Goal: Information Seeking & Learning: Learn about a topic

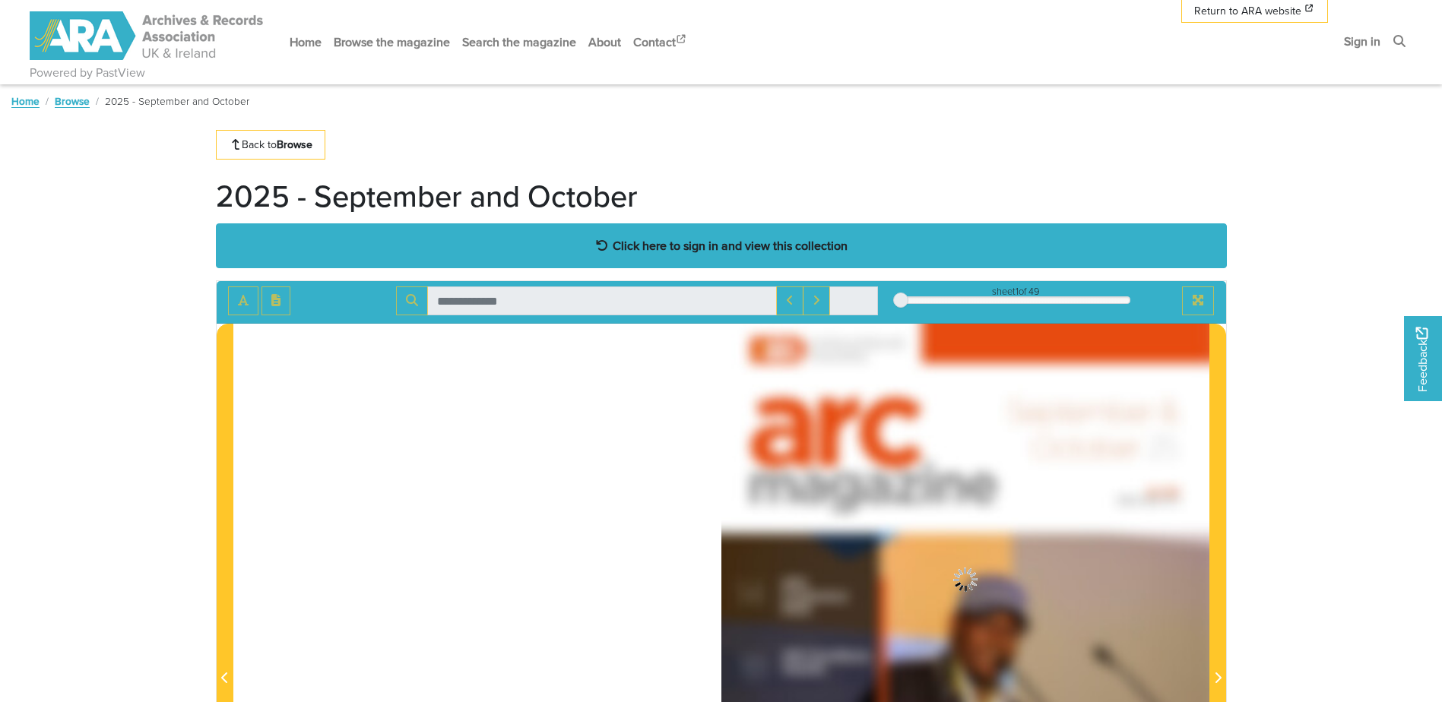
click at [721, 242] on strong "Click here to sign in and view this collection" at bounding box center [730, 245] width 235 height 17
click at [695, 239] on strong "Click here to sign in and view this collection" at bounding box center [730, 245] width 235 height 17
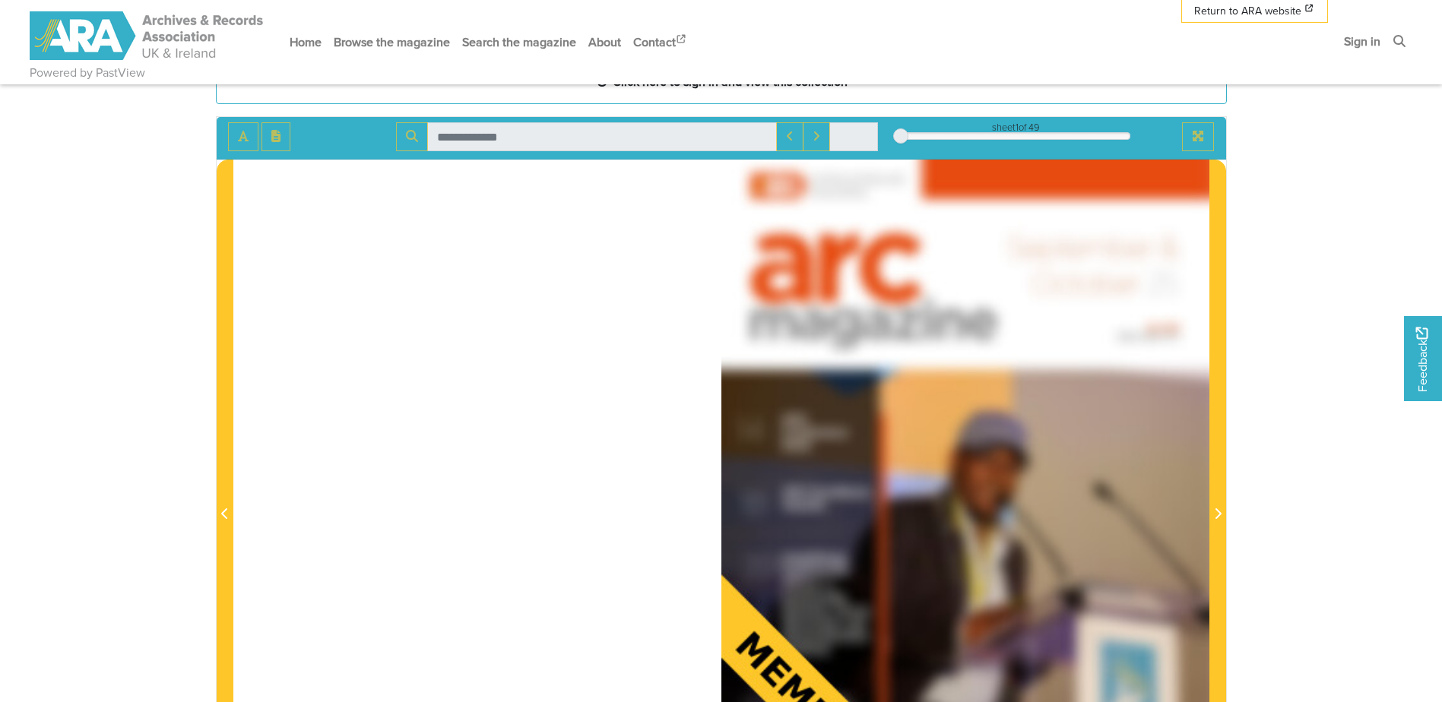
scroll to position [152, 0]
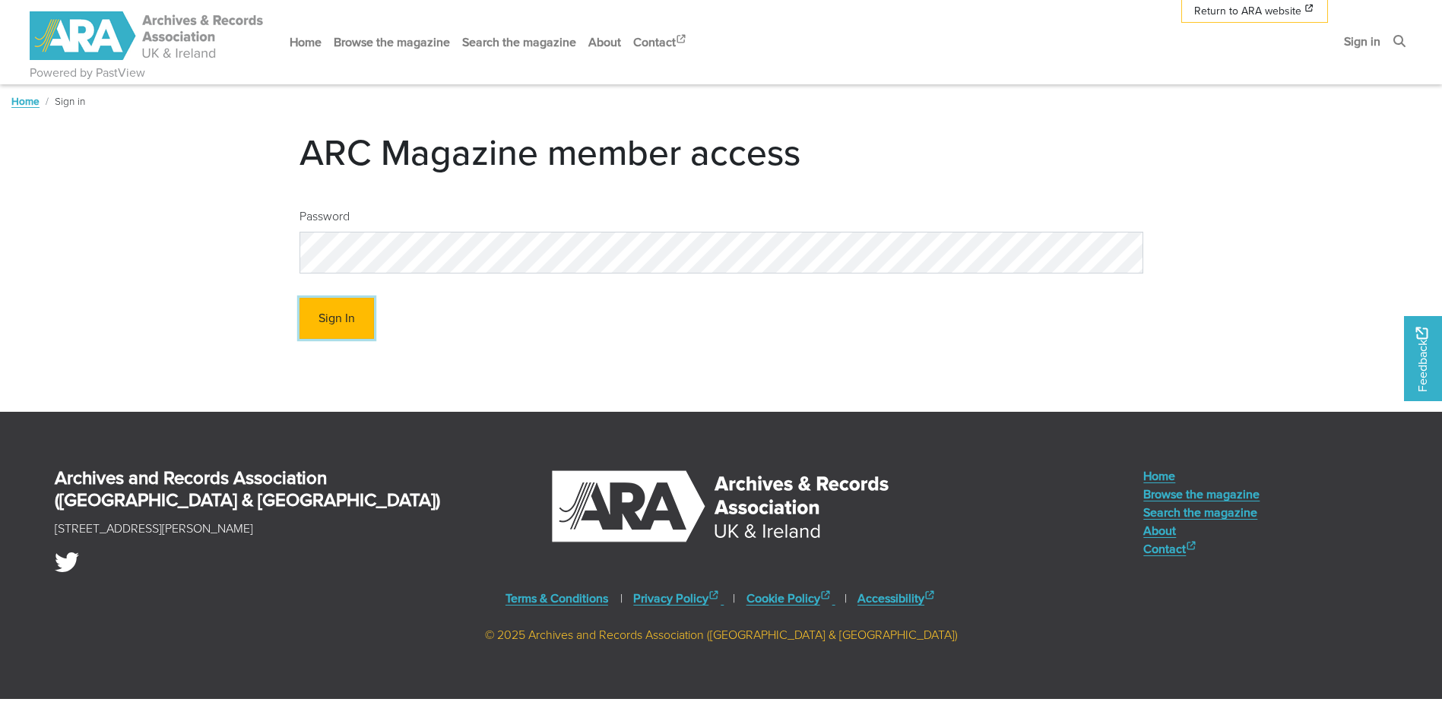
click at [353, 306] on button "Sign In" at bounding box center [337, 319] width 74 height 42
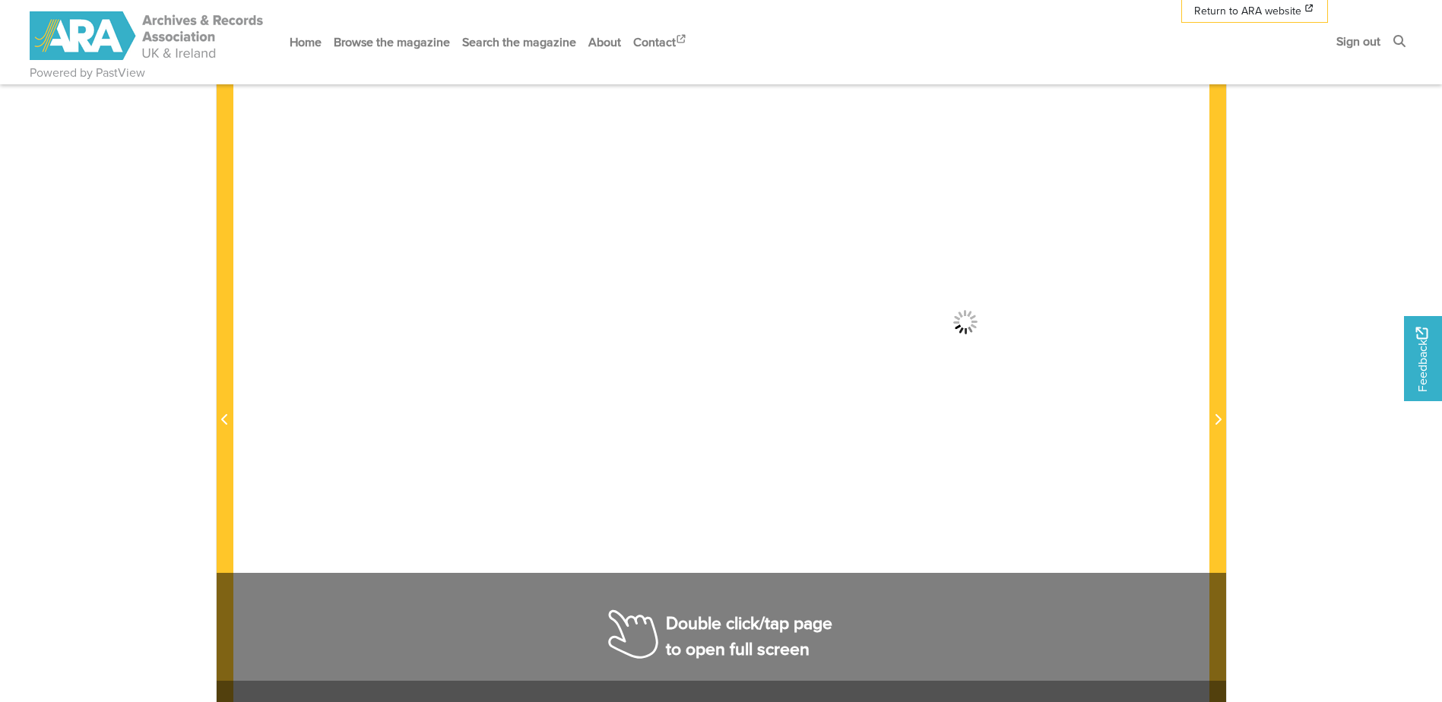
scroll to position [228, 0]
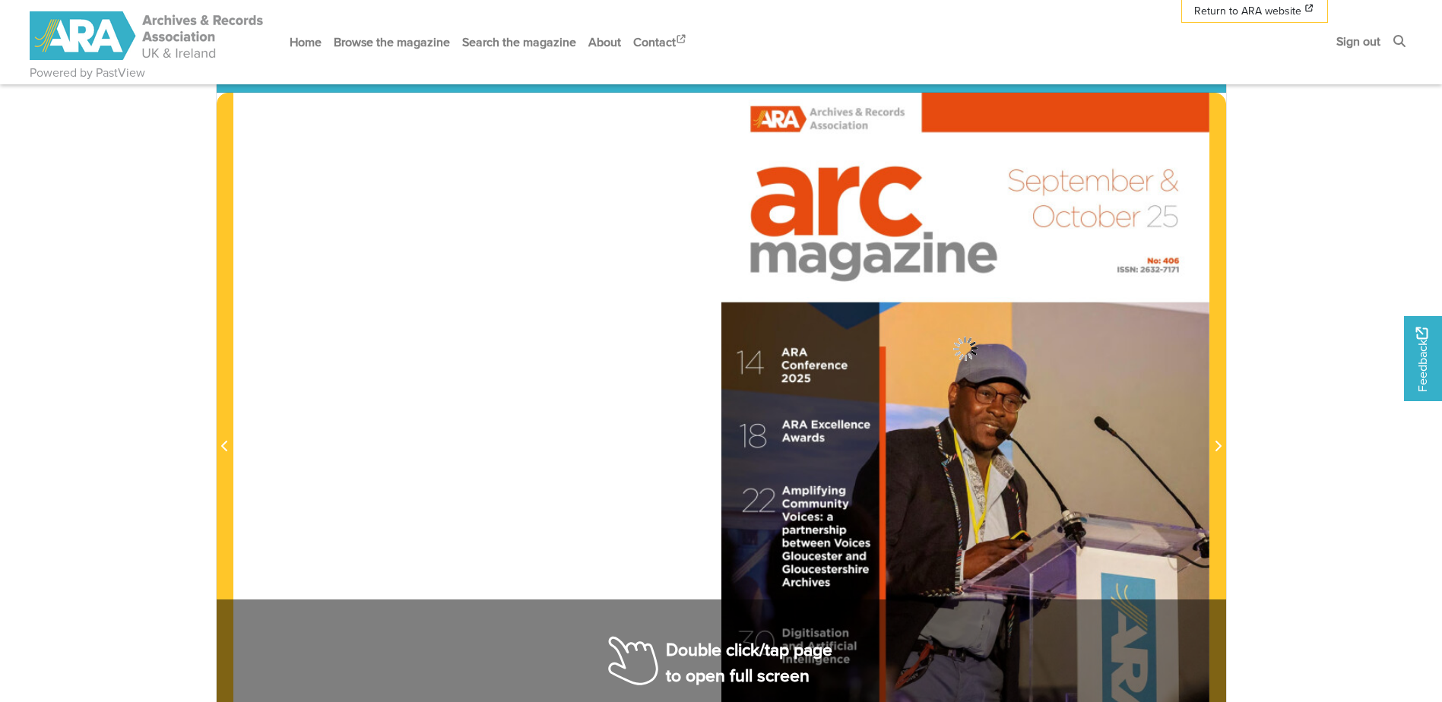
click at [723, 672] on div at bounding box center [965, 438] width 488 height 690
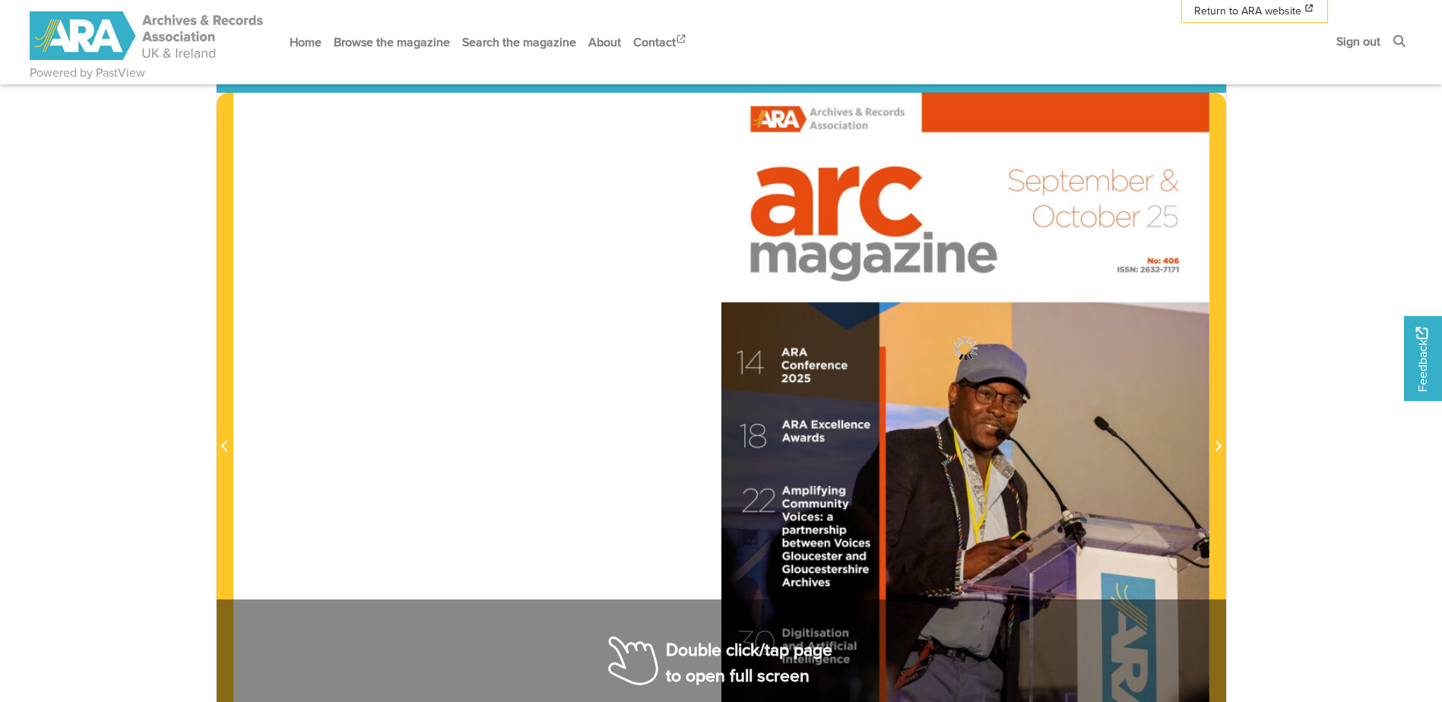
click at [723, 672] on div at bounding box center [965, 438] width 488 height 690
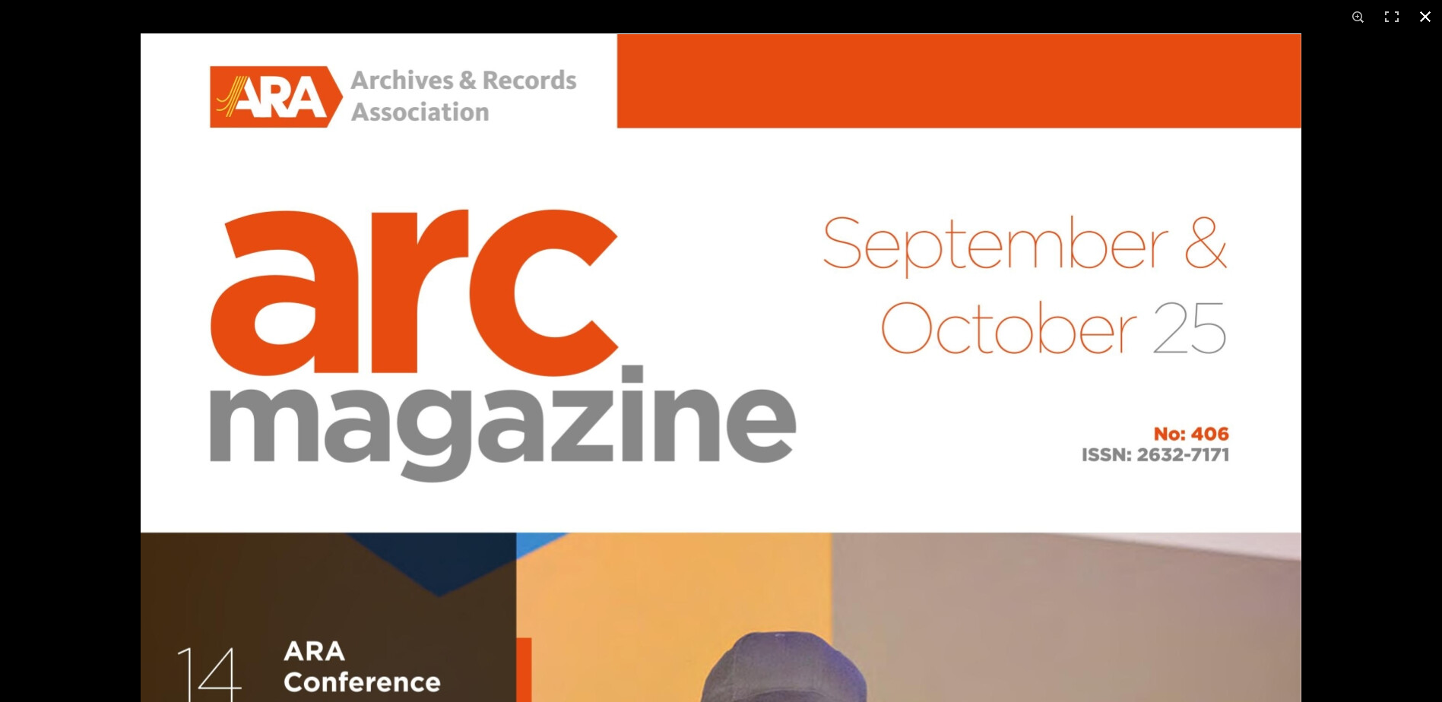
click at [1422, 17] on button at bounding box center [1425, 16] width 33 height 33
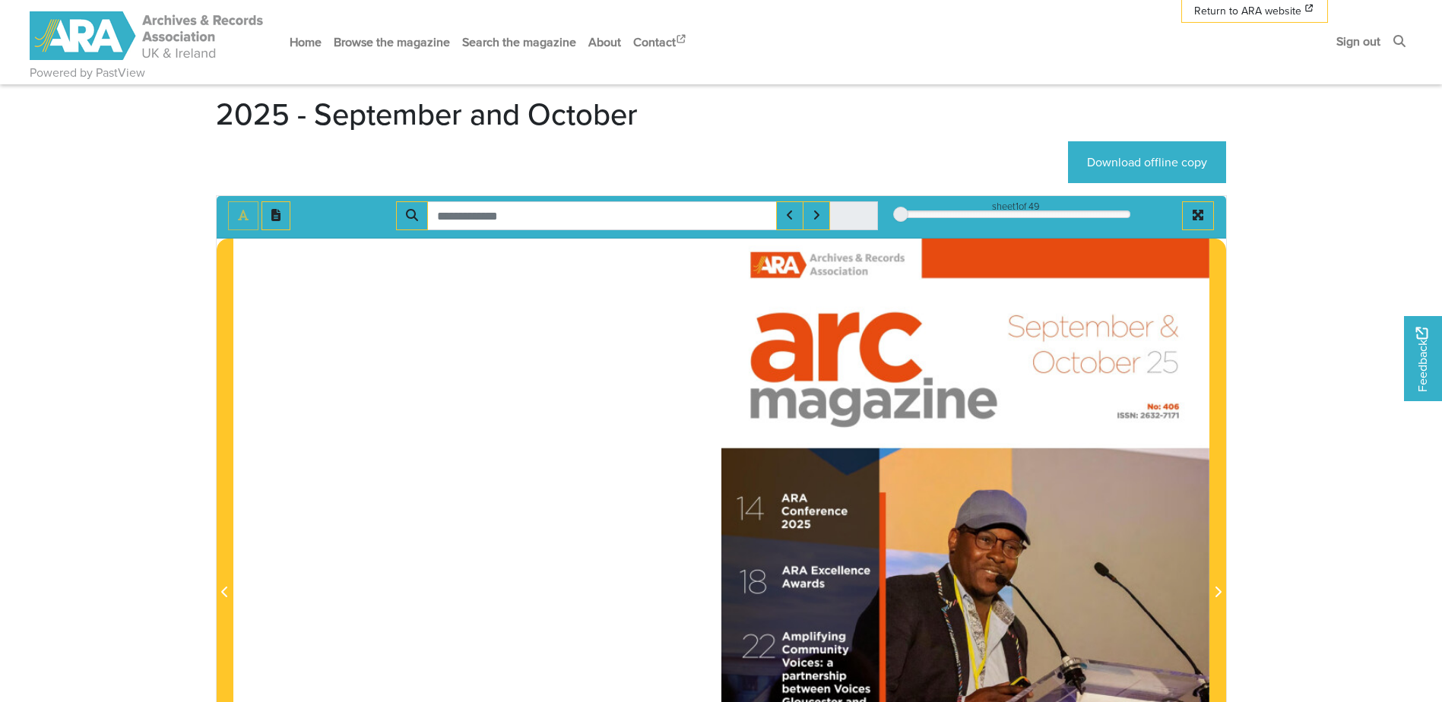
scroll to position [76, 0]
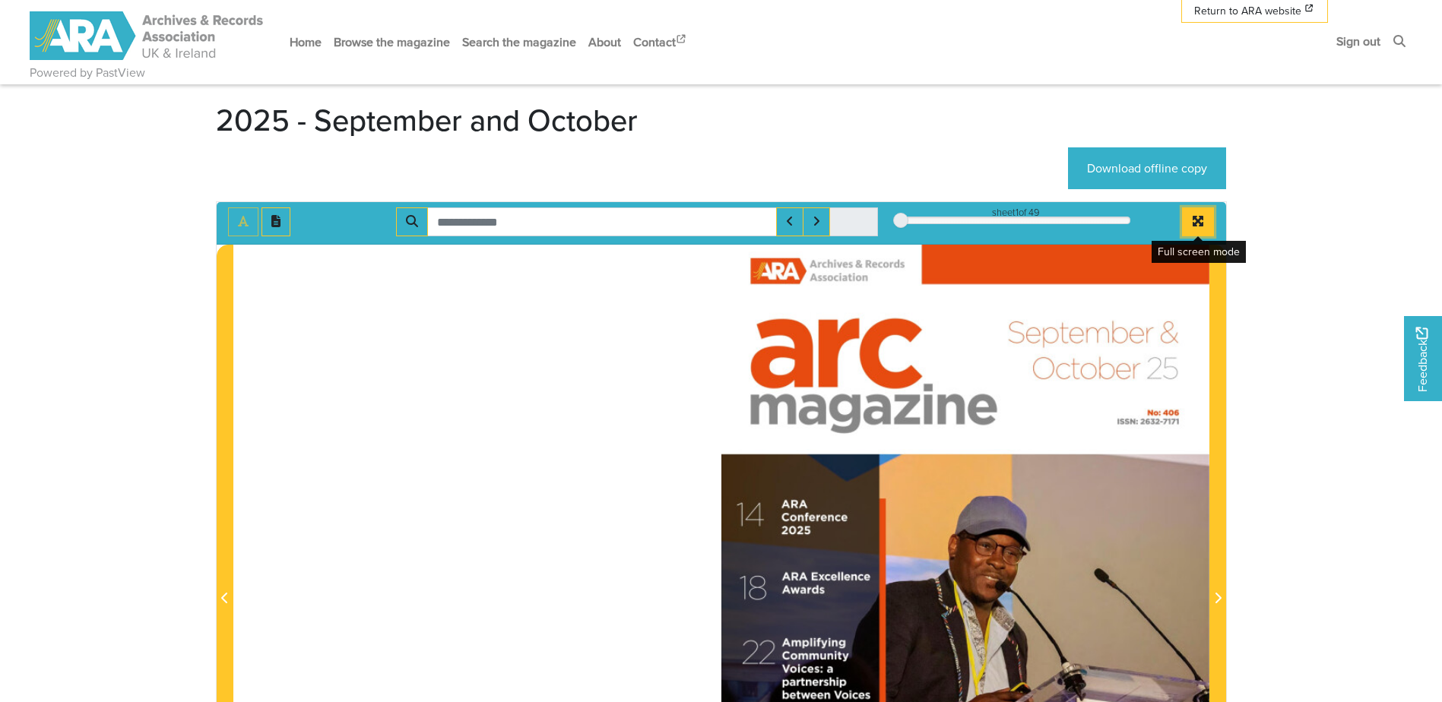
click at [1189, 225] on button "Full screen mode" at bounding box center [1198, 222] width 32 height 29
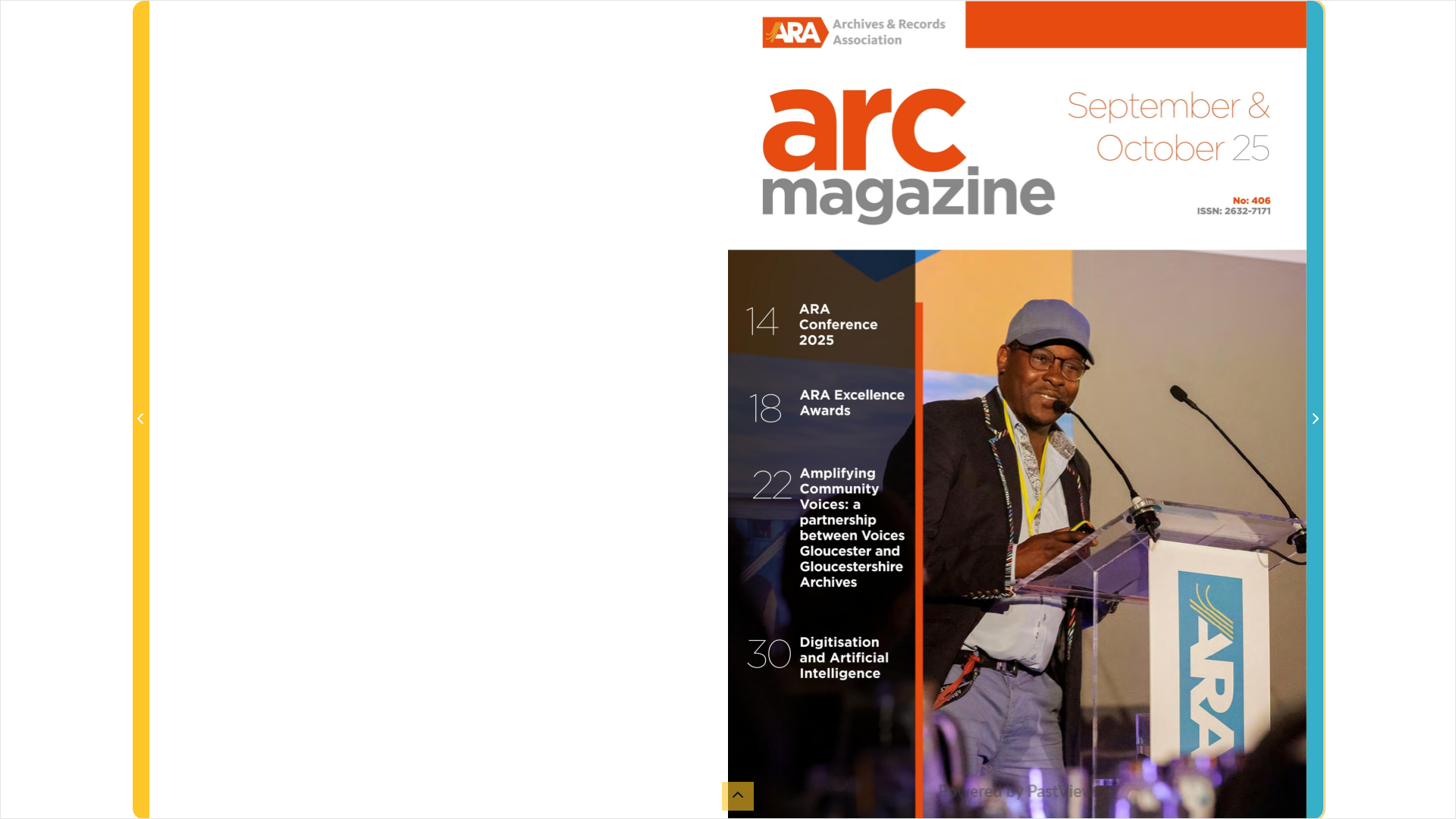
click at [1316, 394] on span "Next Page" at bounding box center [1314, 410] width 15 height 817
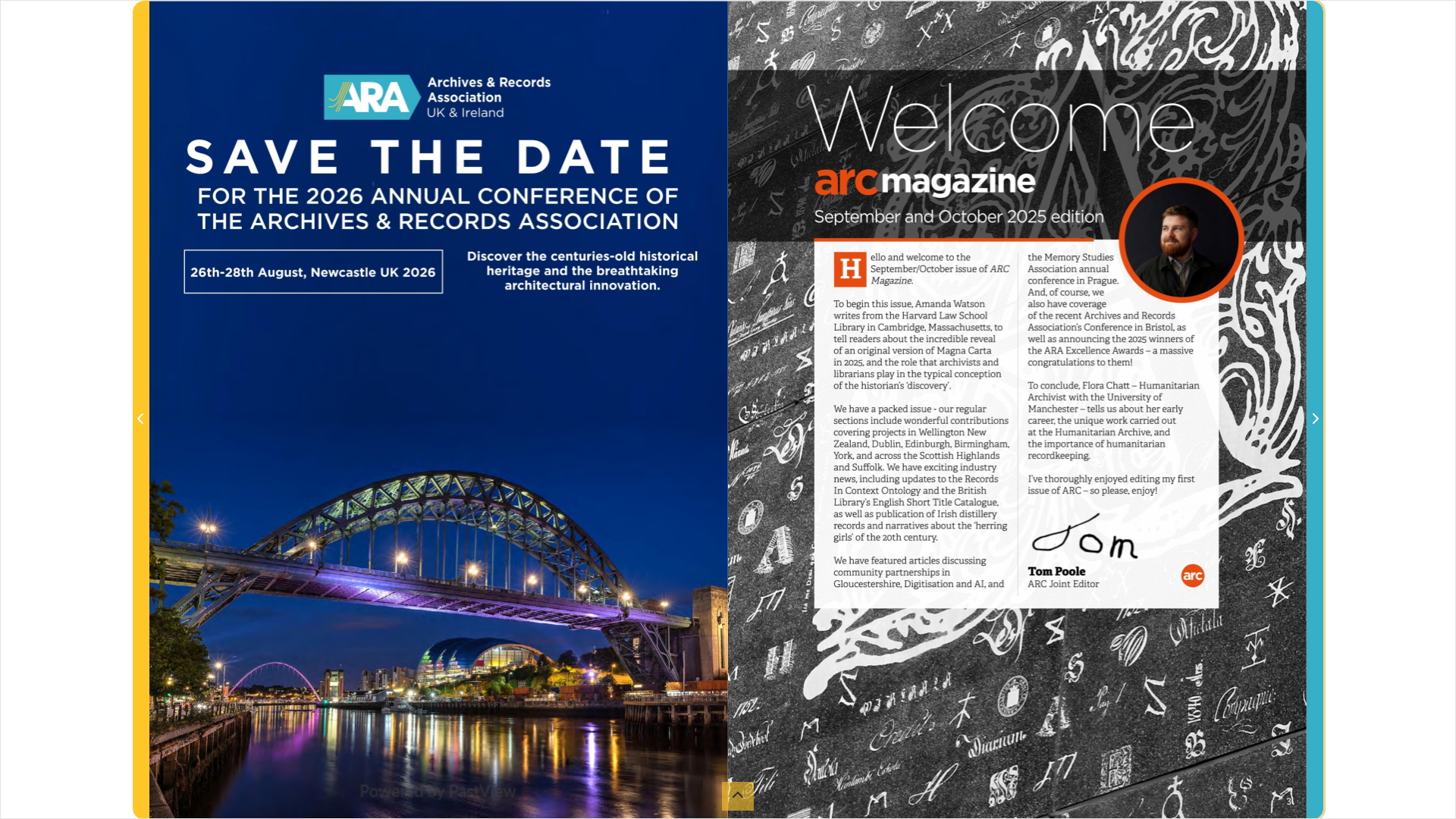
click at [1312, 400] on span "Next Page" at bounding box center [1314, 410] width 15 height 817
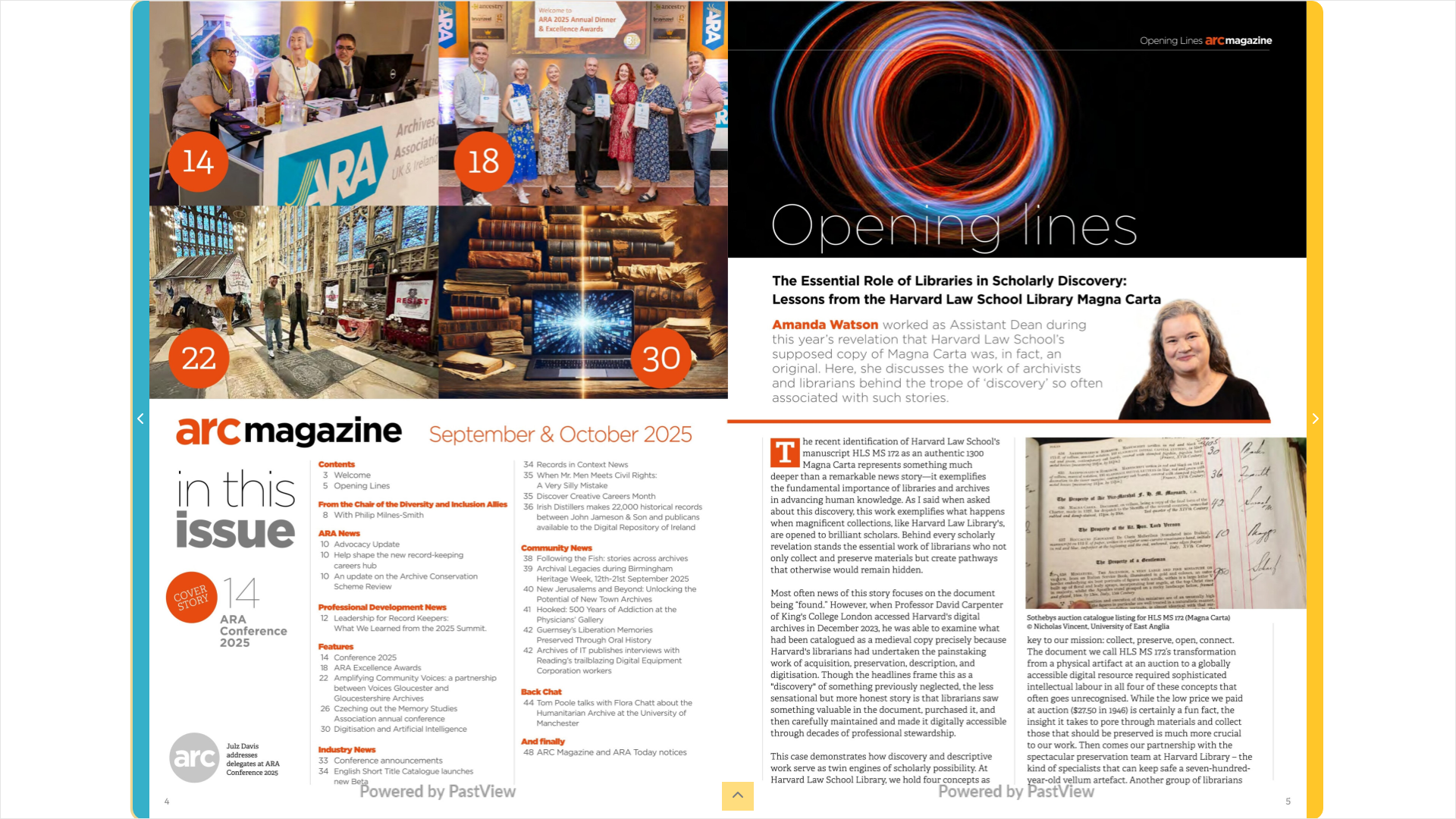
click at [141, 421] on icon "Previous Page" at bounding box center [142, 419] width 8 height 12
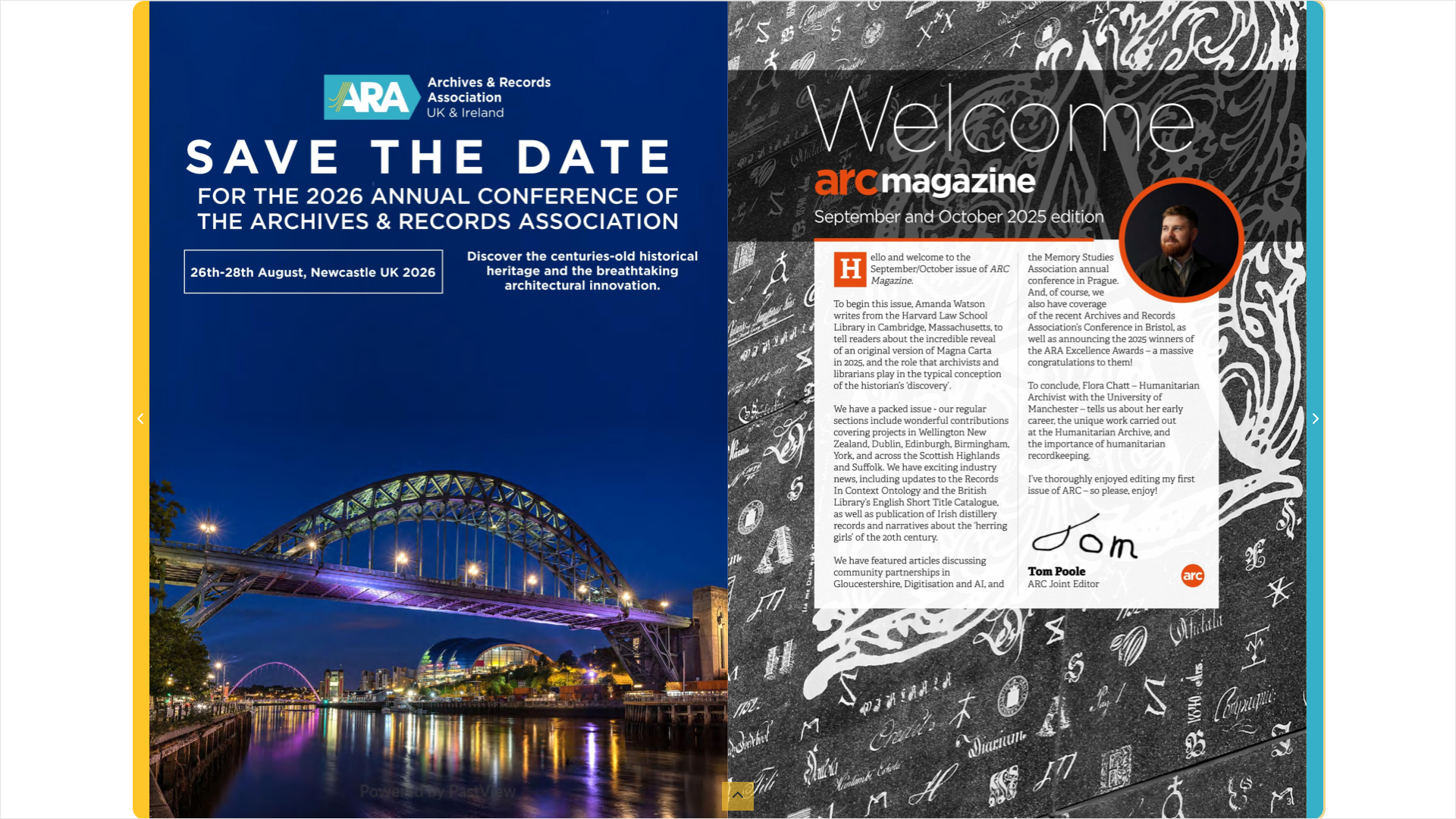
click at [1310, 433] on span "Next Page" at bounding box center [1314, 410] width 15 height 817
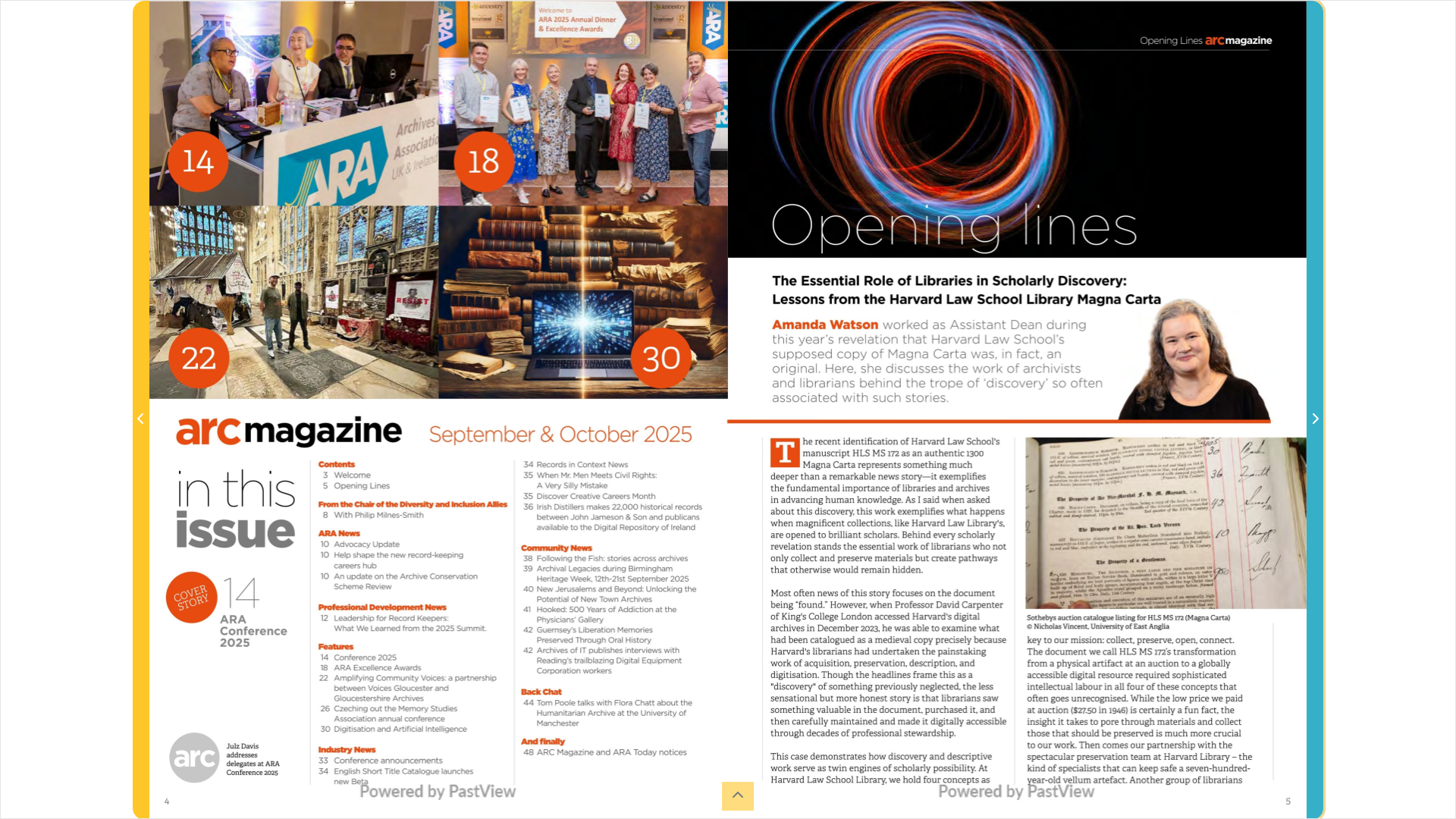
click at [1310, 433] on span "Next Page" at bounding box center [1314, 410] width 15 height 817
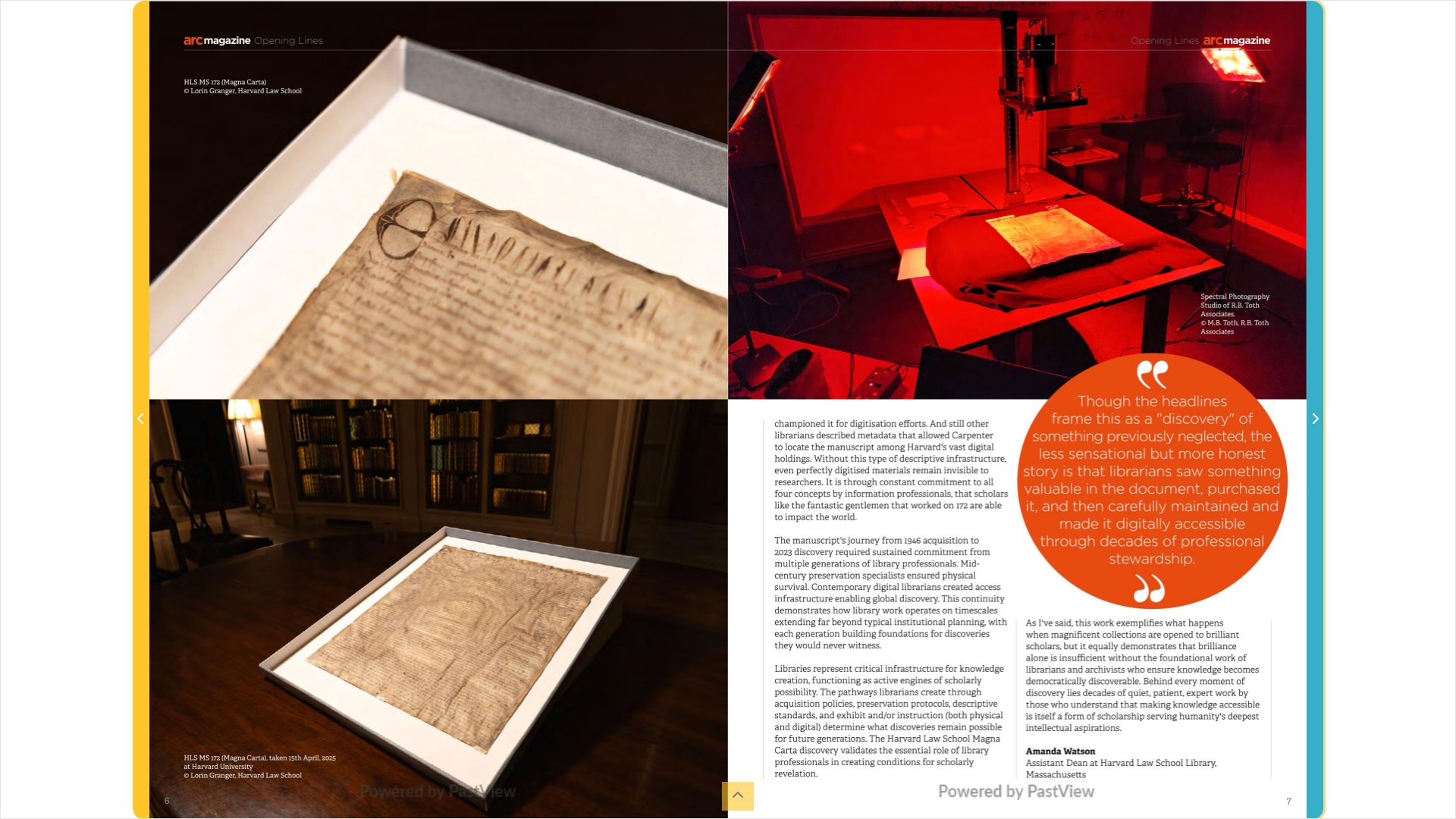
click at [1310, 433] on span "Next Page" at bounding box center [1314, 410] width 15 height 817
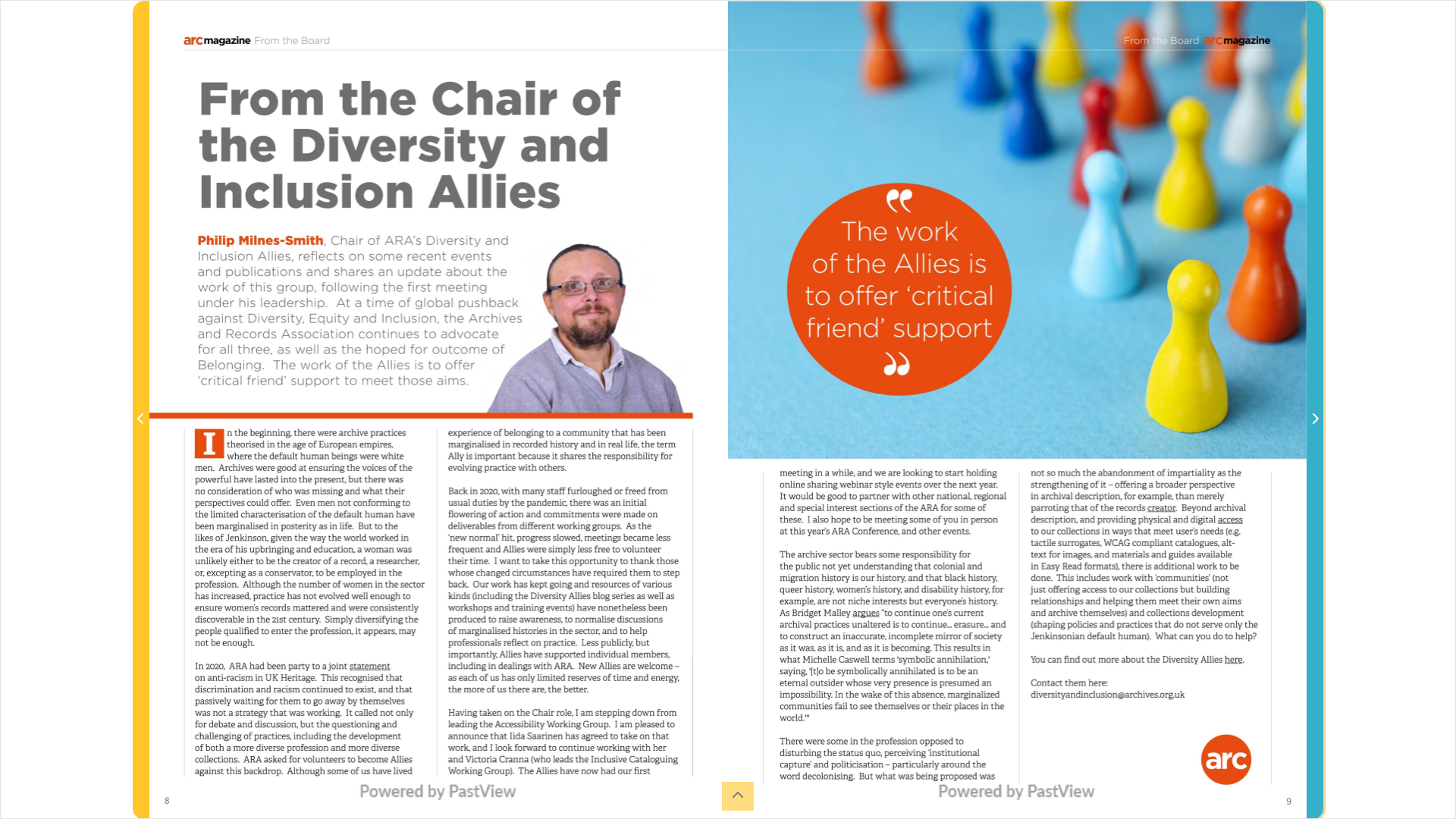
click at [1318, 459] on span "Next Page" at bounding box center [1314, 410] width 15 height 817
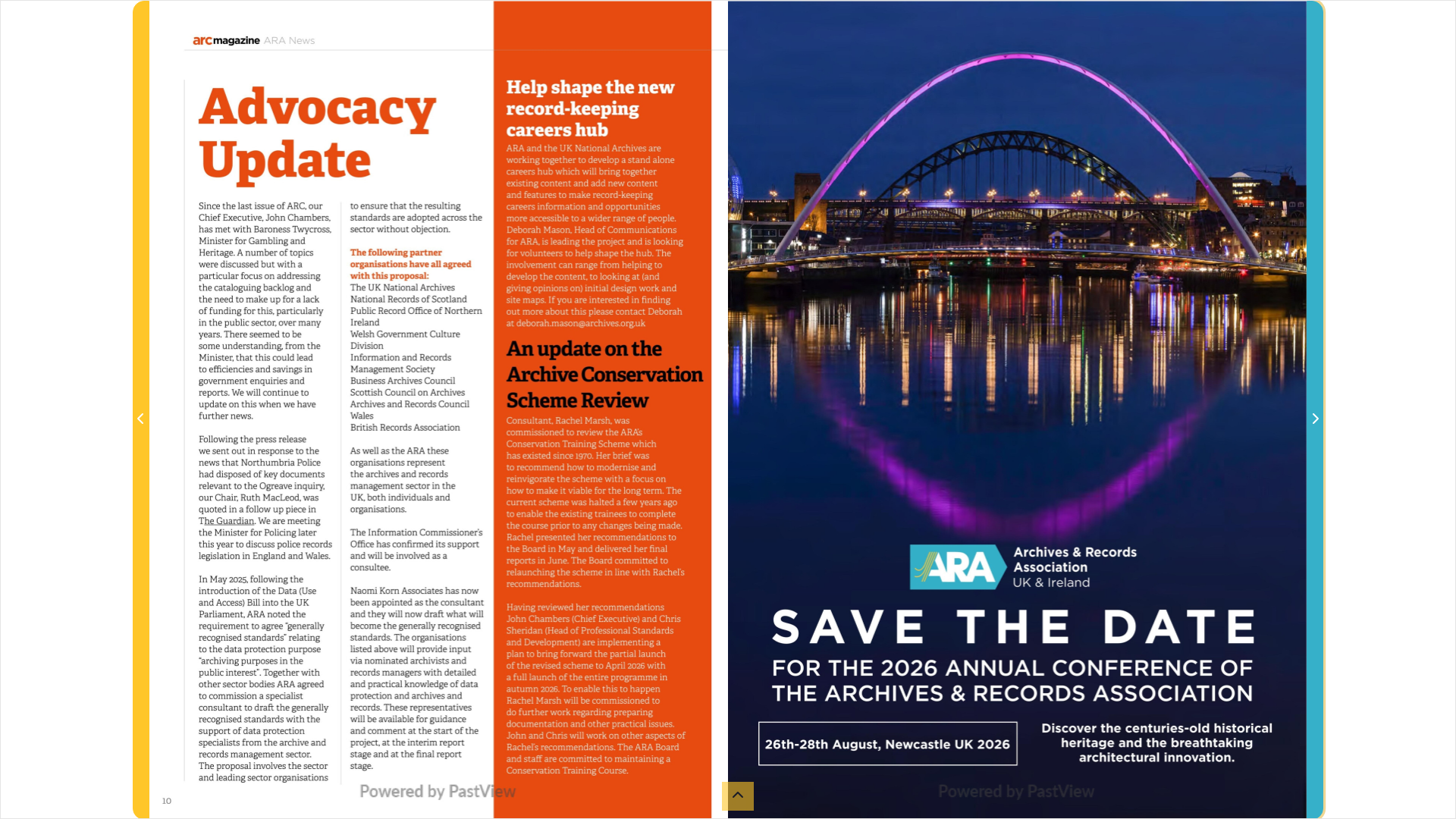
click at [1318, 459] on span "Next Page" at bounding box center [1314, 410] width 15 height 817
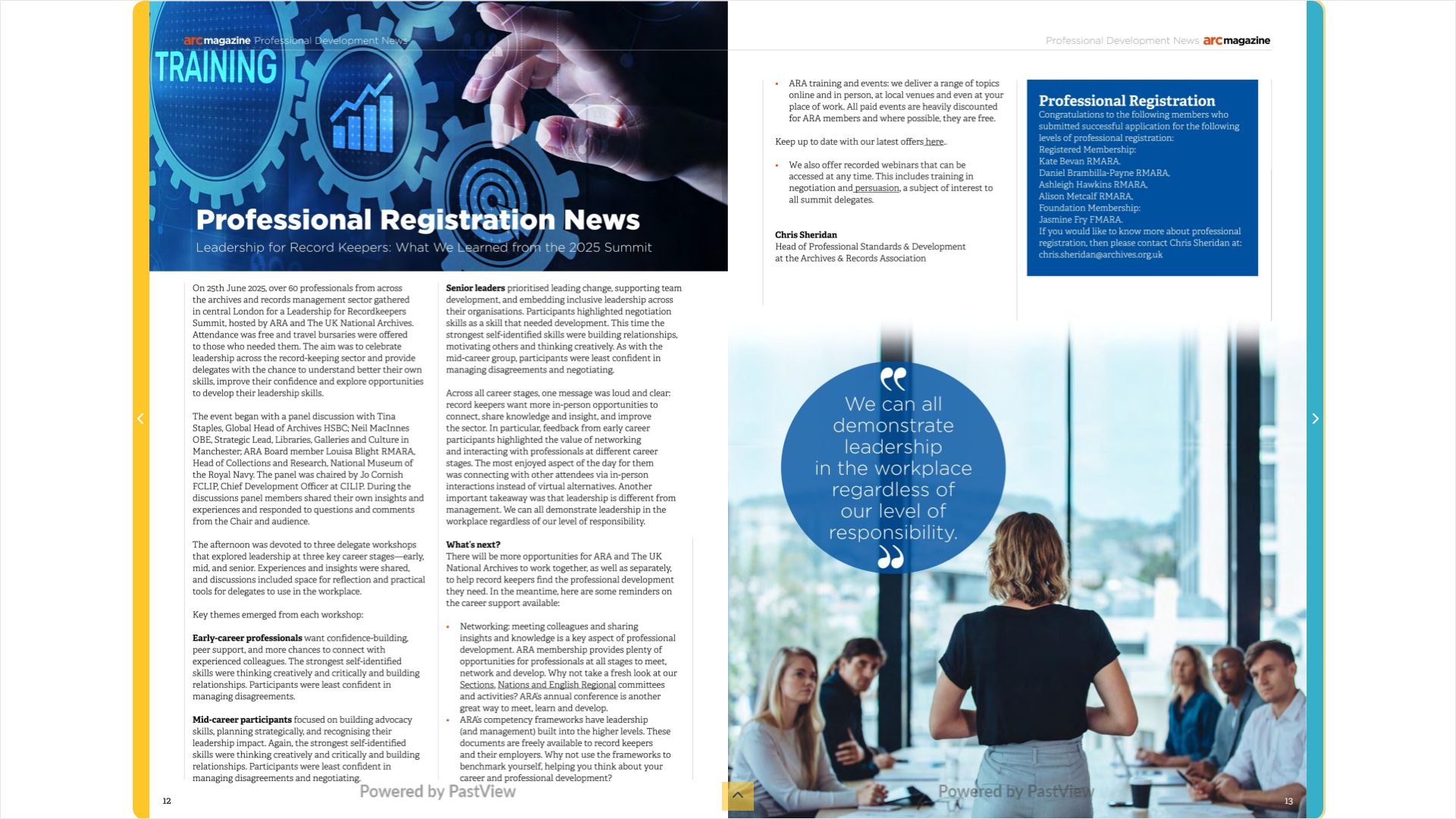
click at [1314, 412] on span "Next Page" at bounding box center [1314, 419] width 15 height 18
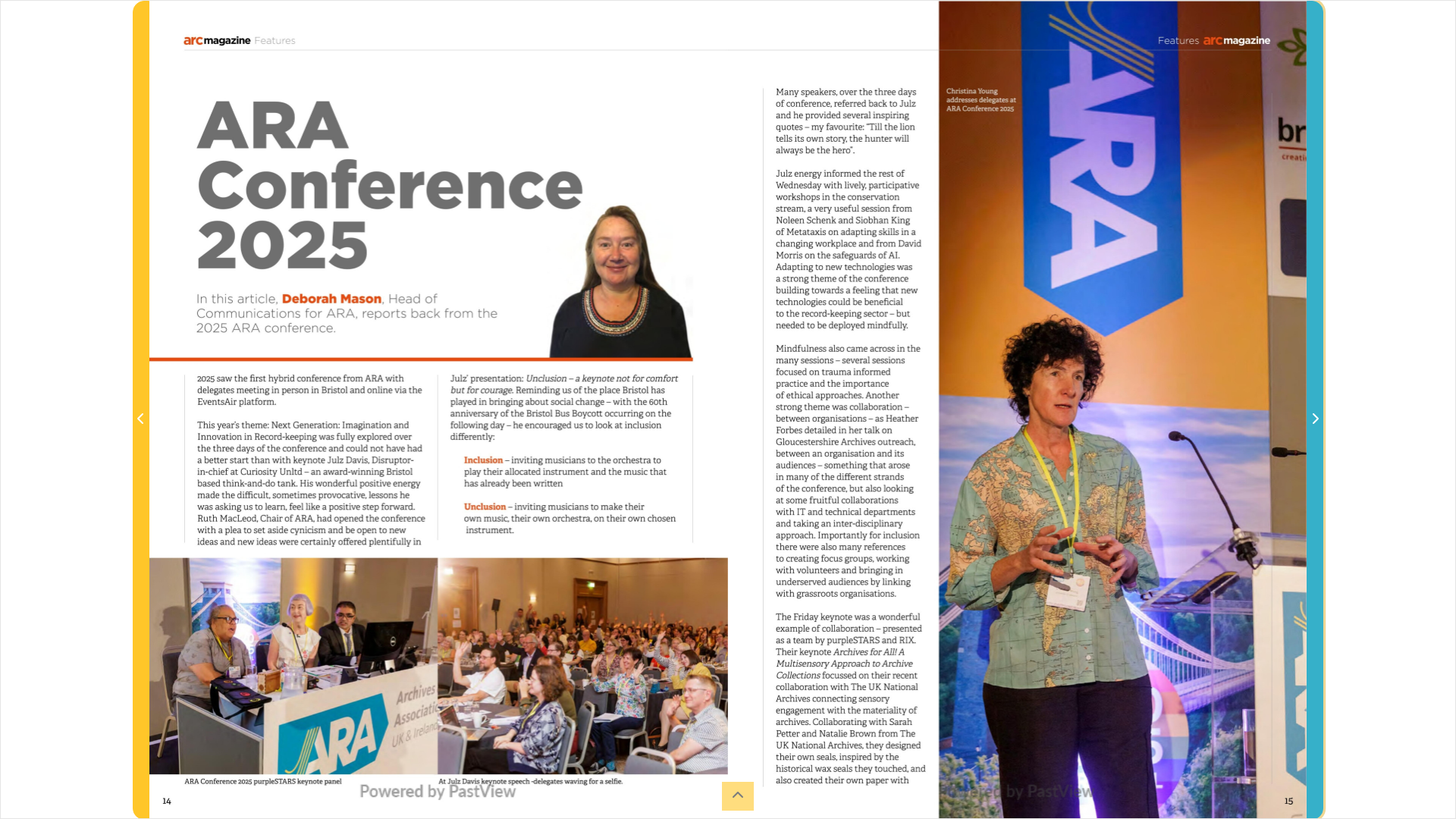
click at [1314, 412] on span "Next Page" at bounding box center [1314, 419] width 15 height 18
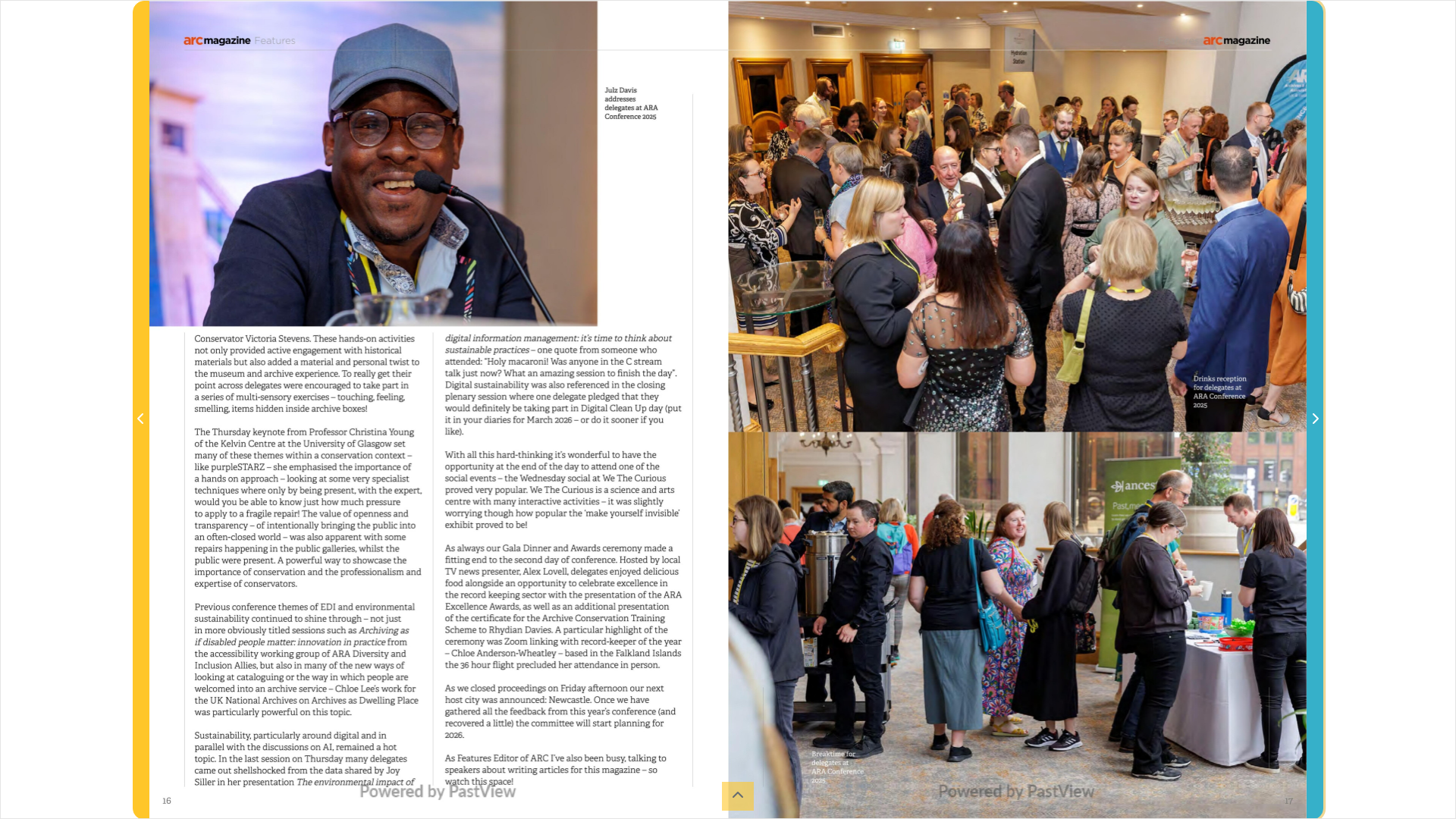
click at [1314, 412] on span "Next Page" at bounding box center [1314, 419] width 15 height 18
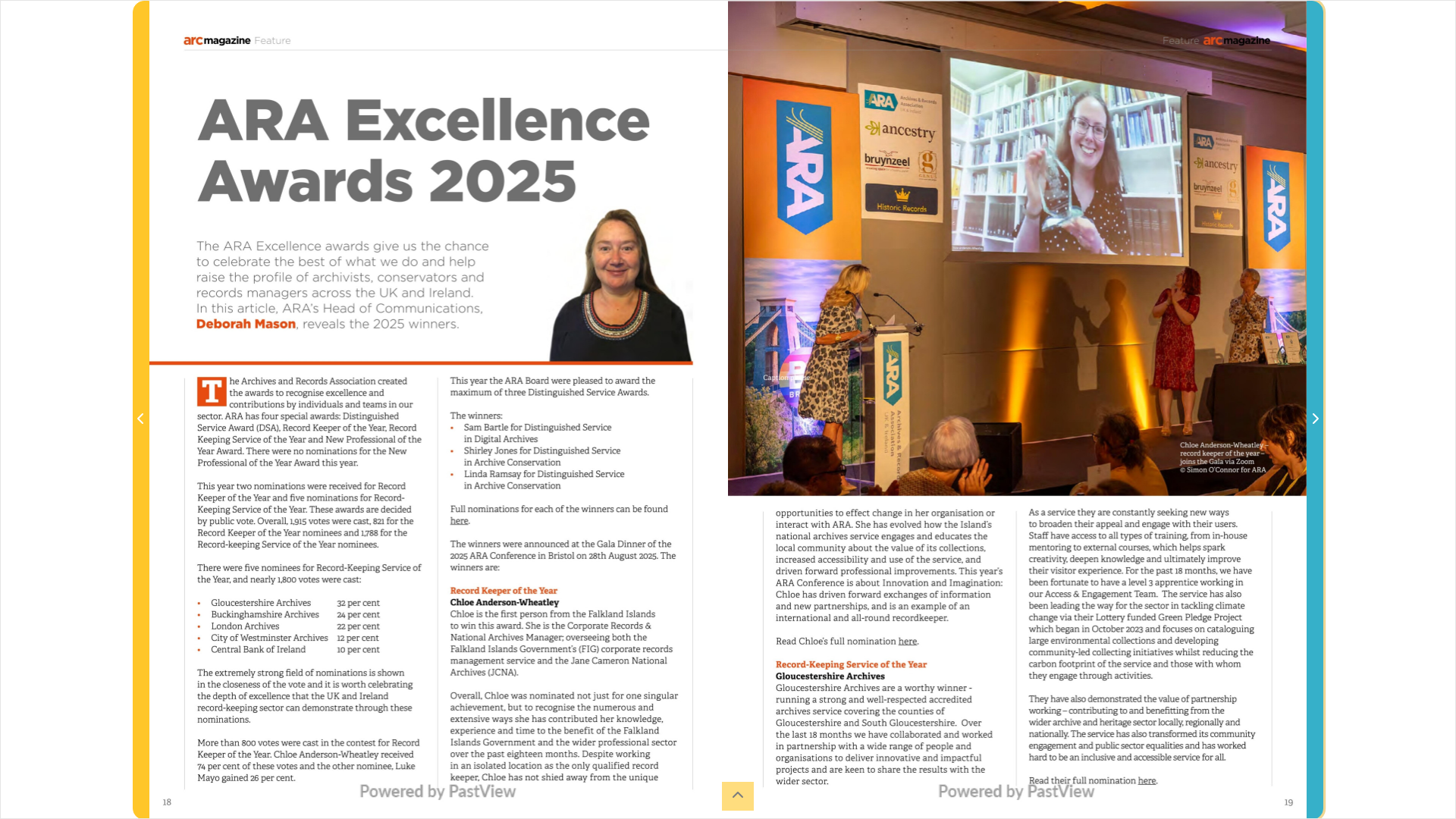
click at [1314, 412] on span "Next Page" at bounding box center [1314, 419] width 15 height 18
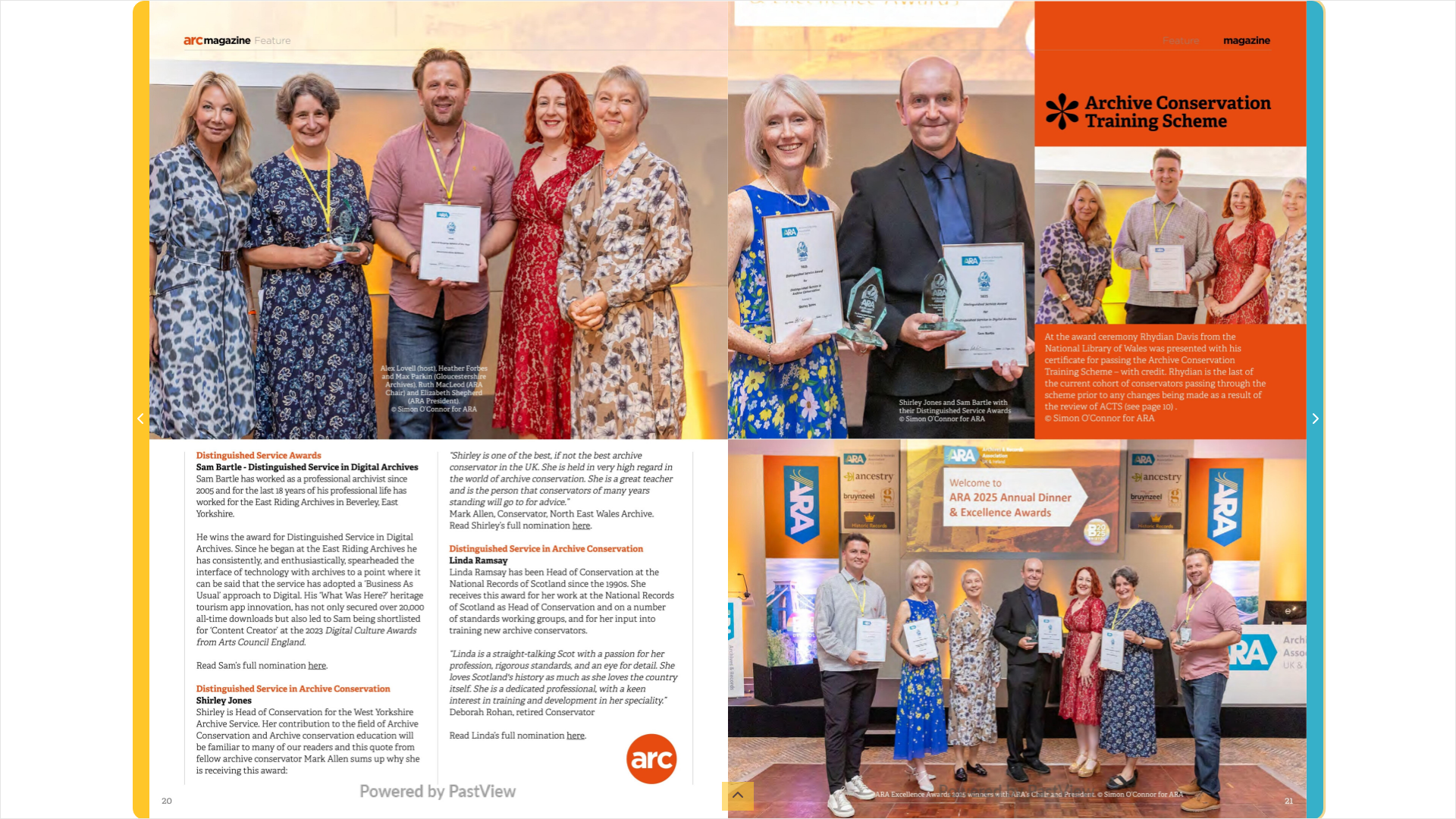
click at [1307, 408] on span "Next Page" at bounding box center [1314, 410] width 15 height 817
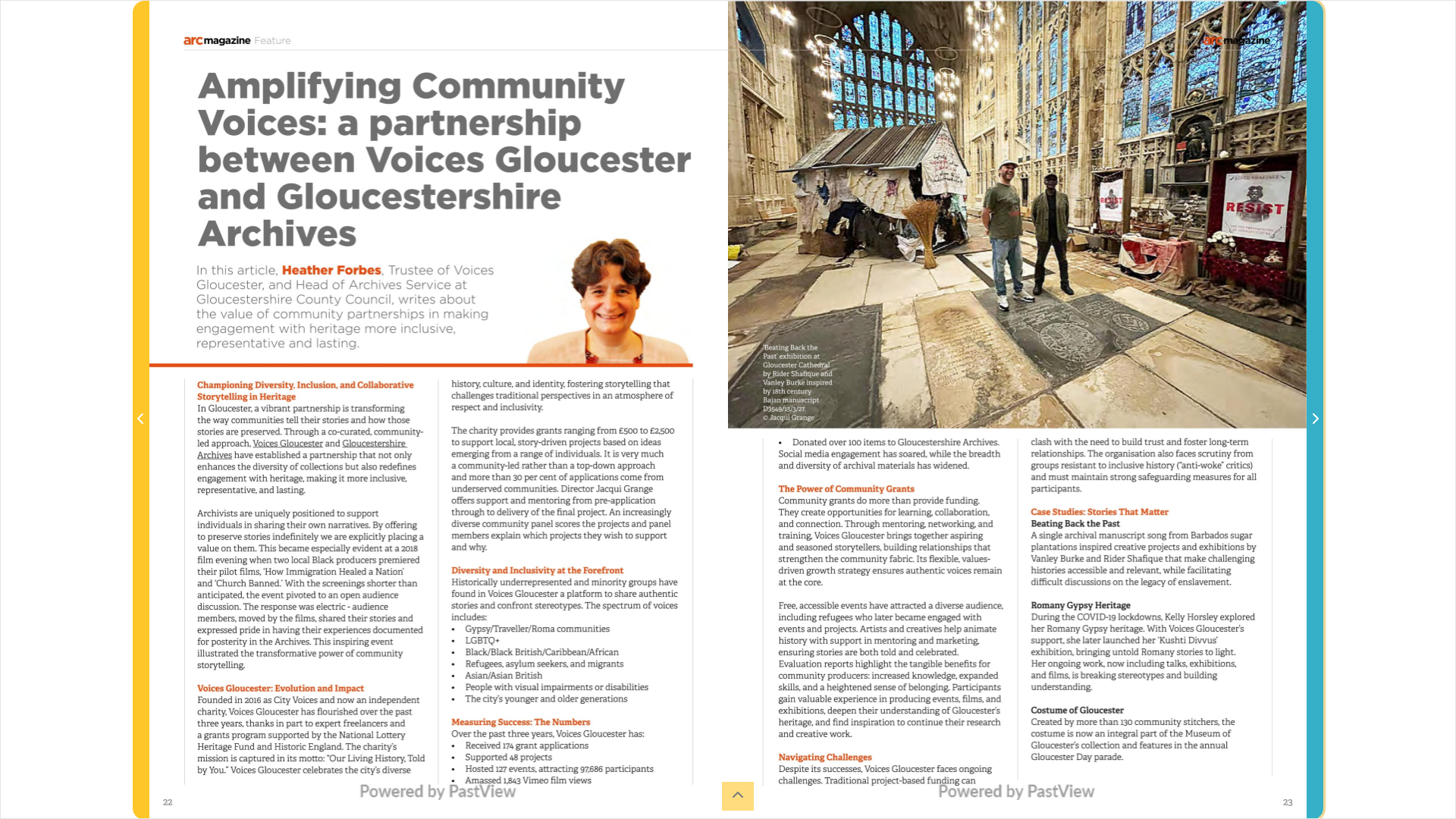
click at [1308, 408] on span "Next Page" at bounding box center [1314, 410] width 15 height 817
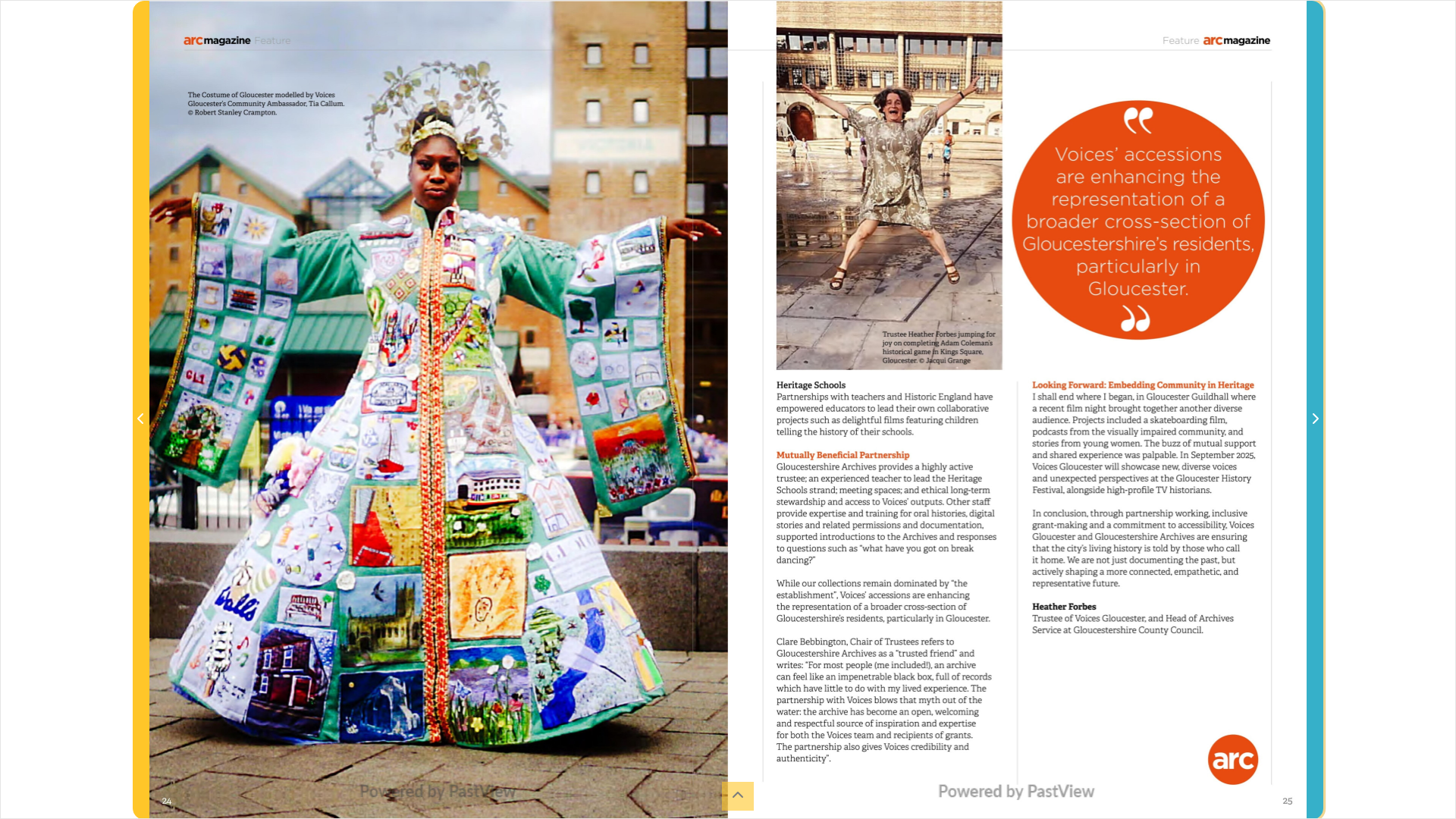
click at [1309, 408] on span "Next Page" at bounding box center [1314, 410] width 15 height 817
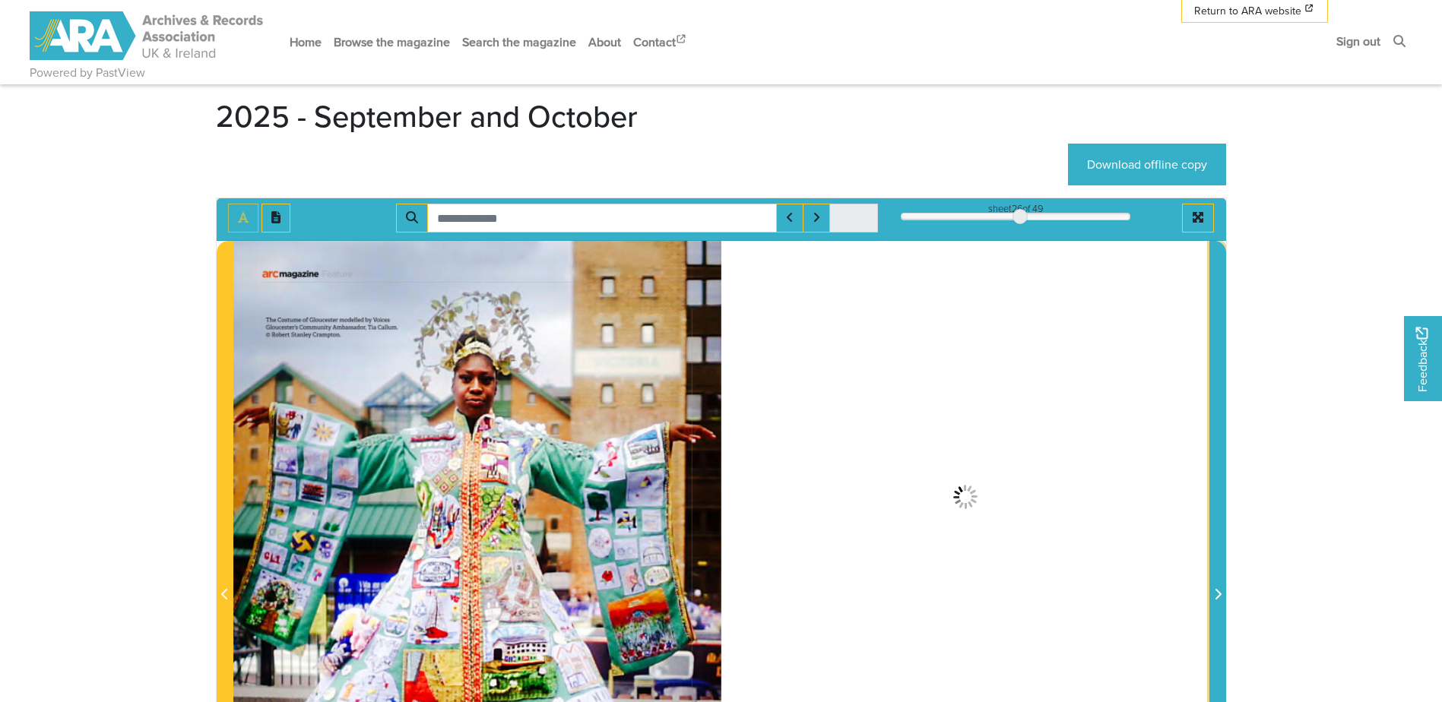
scroll to position [228, 0]
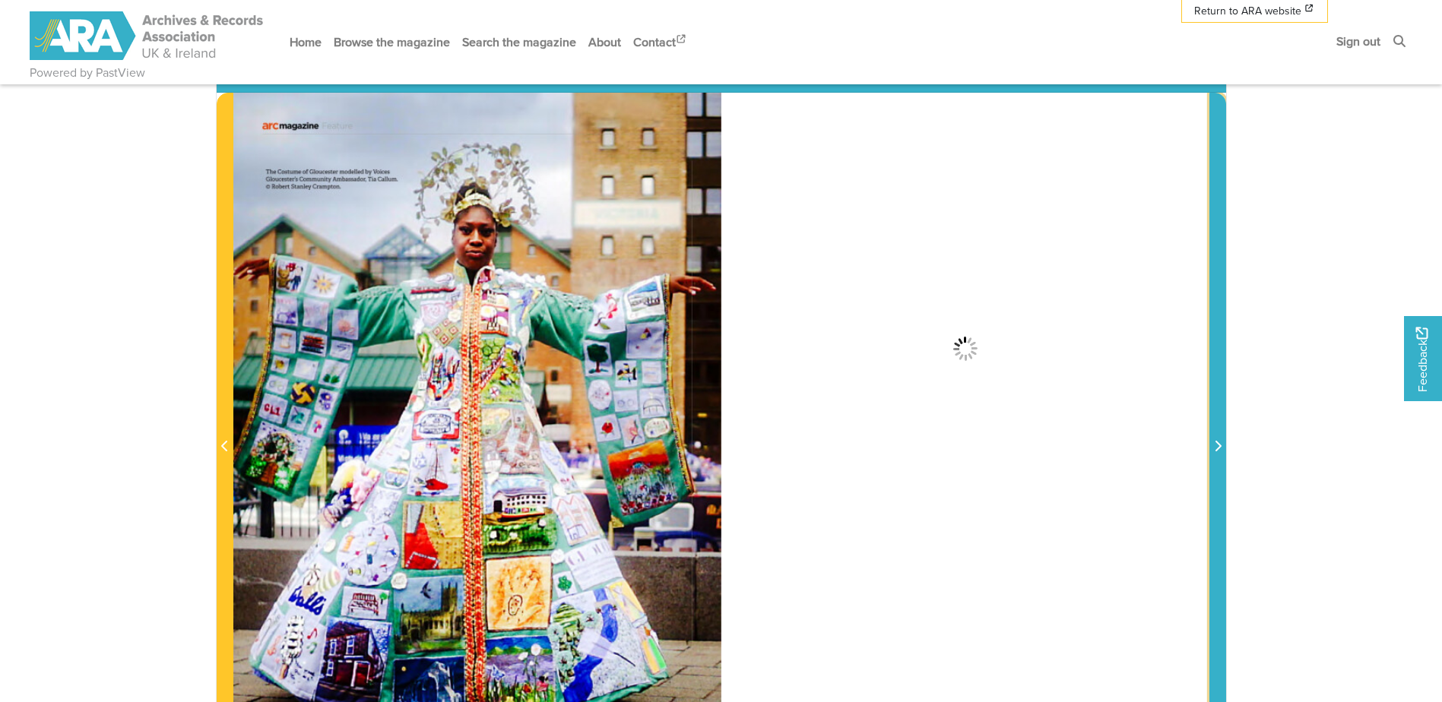
click at [1215, 449] on icon "Next Page" at bounding box center [1218, 446] width 8 height 12
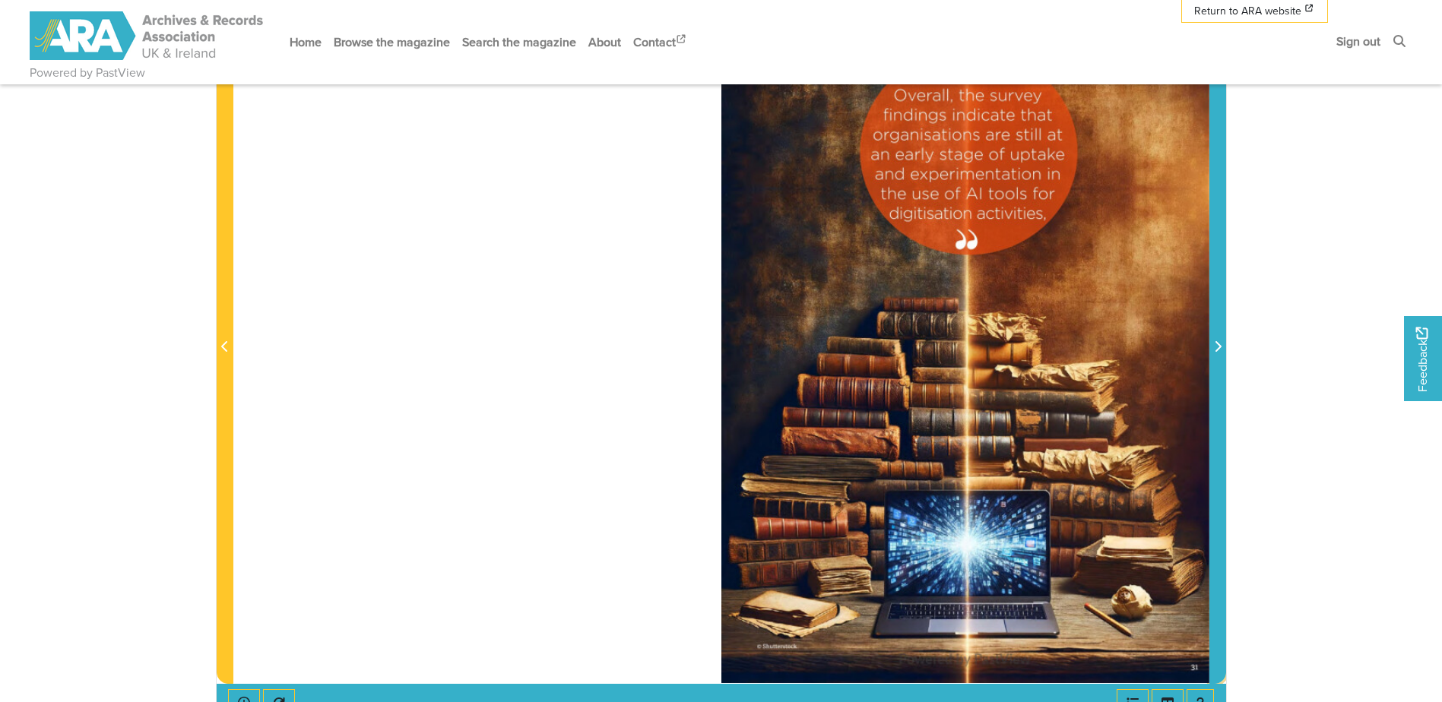
scroll to position [304, 0]
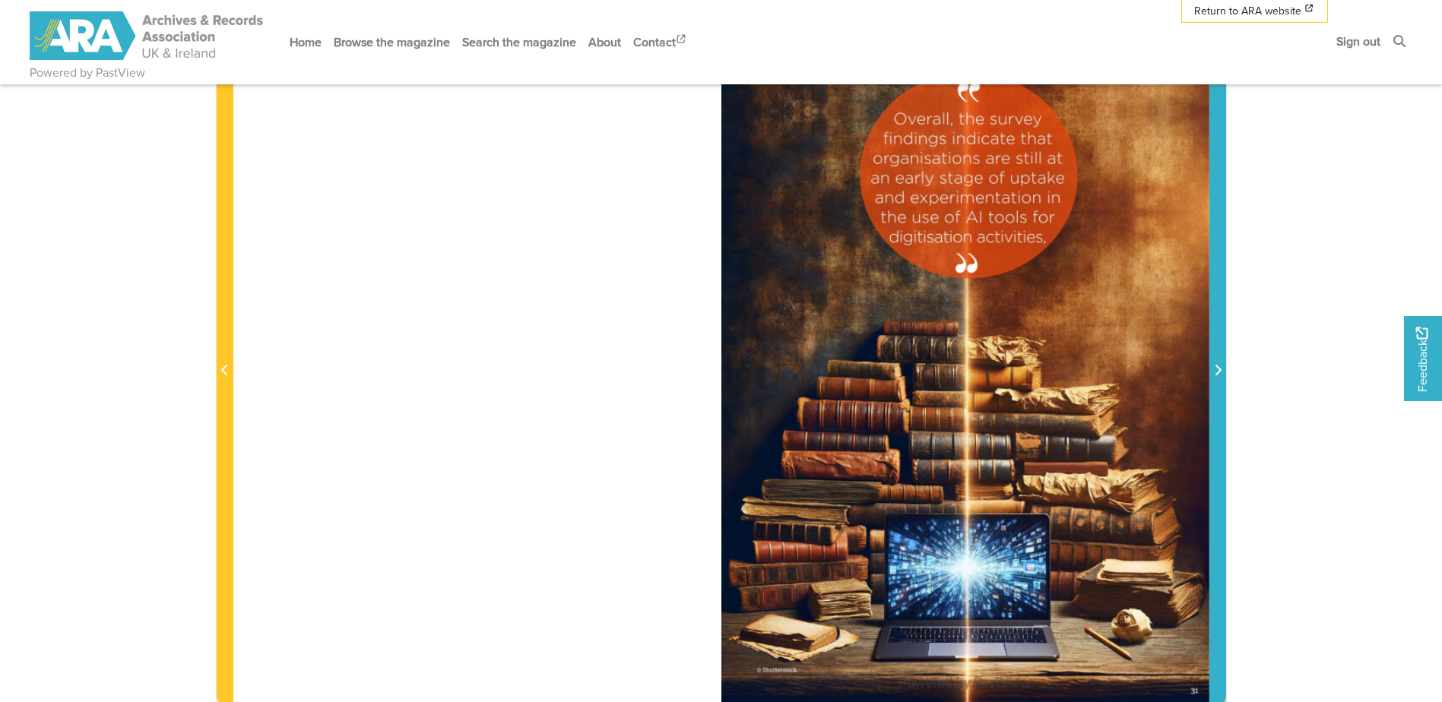
click at [1212, 344] on span "Next Page" at bounding box center [1217, 361] width 15 height 689
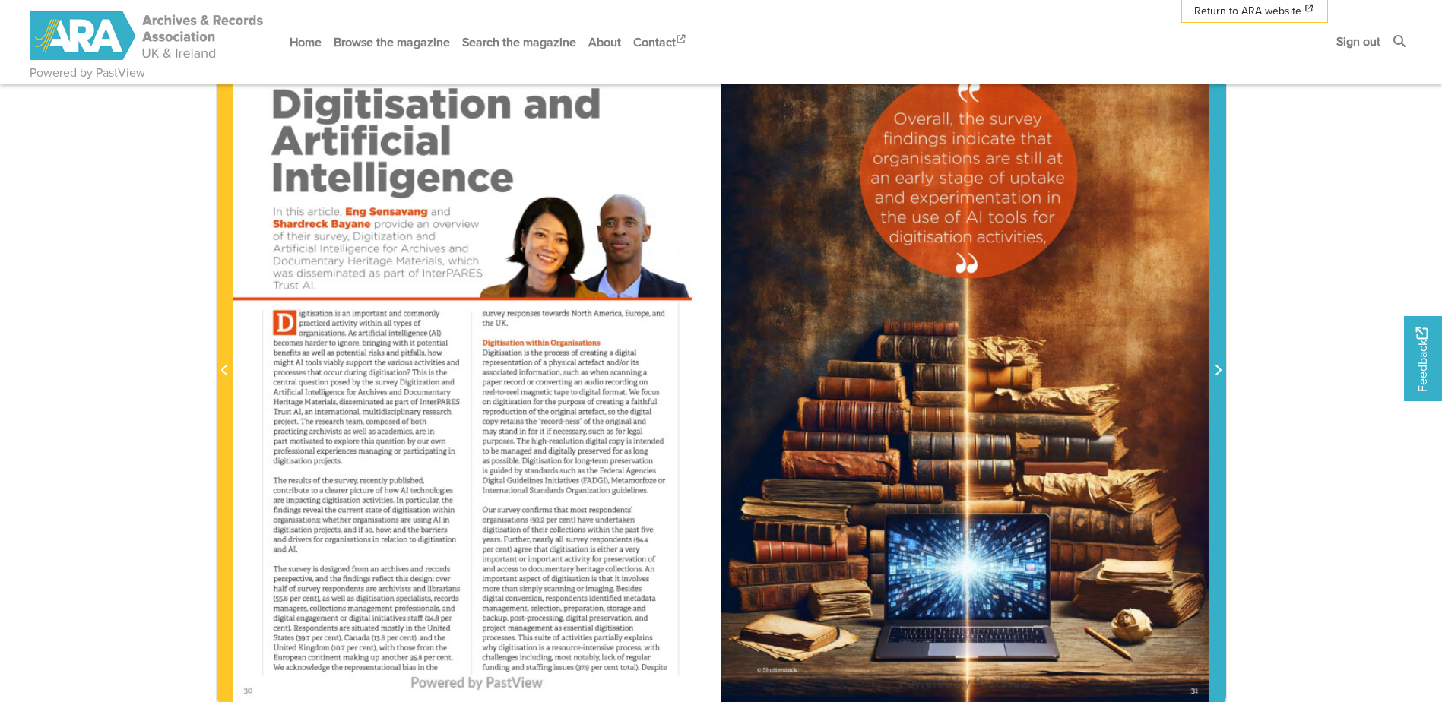
click at [1212, 344] on span "Next Page" at bounding box center [1217, 361] width 15 height 689
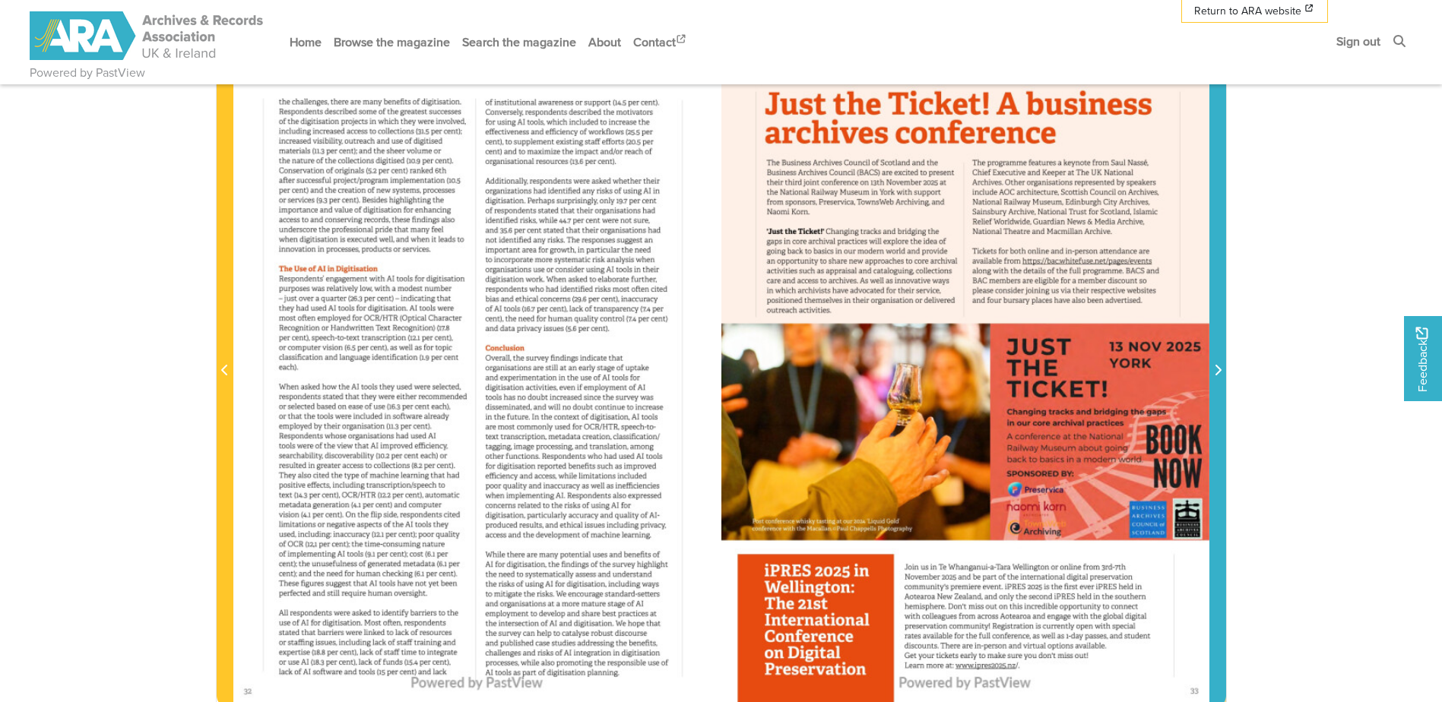
click at [1212, 344] on span "Next Page" at bounding box center [1217, 361] width 15 height 689
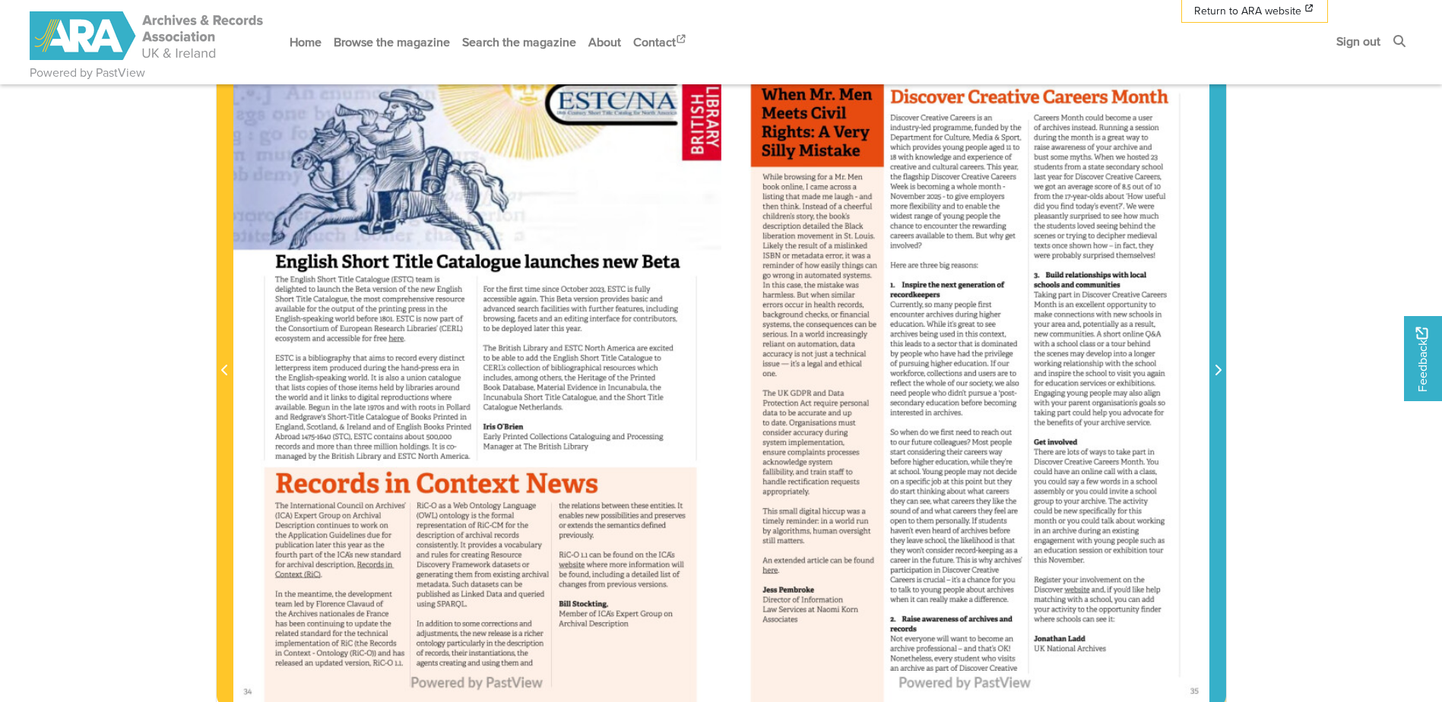
click at [1212, 344] on span "Next Page" at bounding box center [1217, 361] width 15 height 689
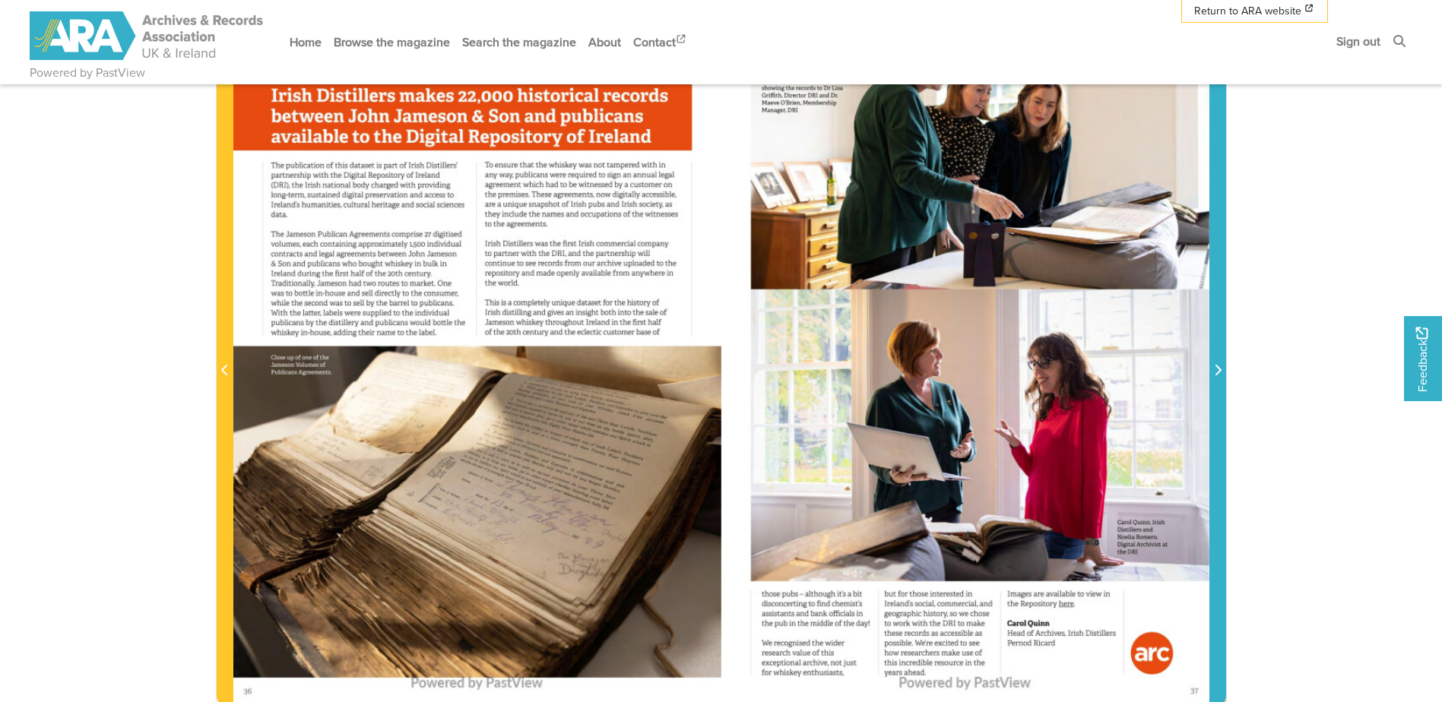
click at [1212, 344] on span "Next Page" at bounding box center [1217, 361] width 15 height 689
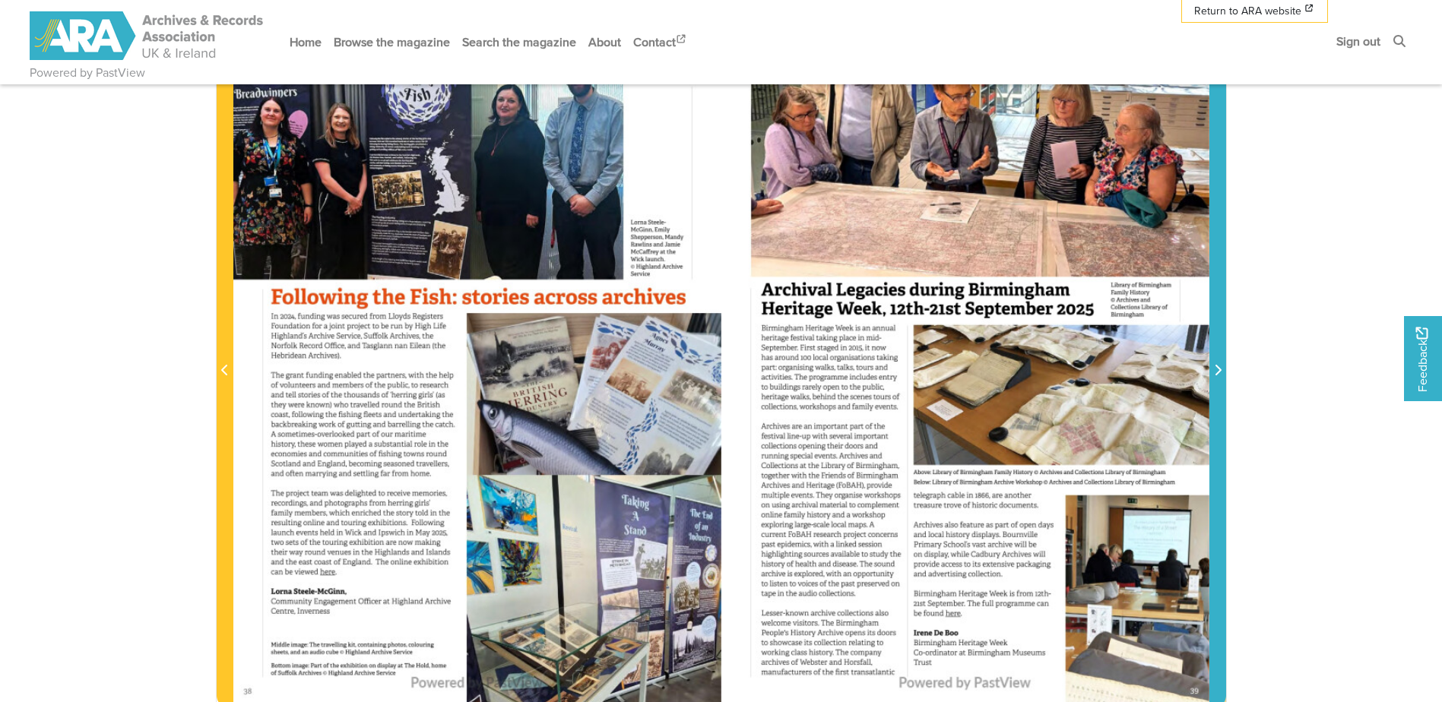
click at [1216, 341] on span "Next Page" at bounding box center [1217, 361] width 15 height 689
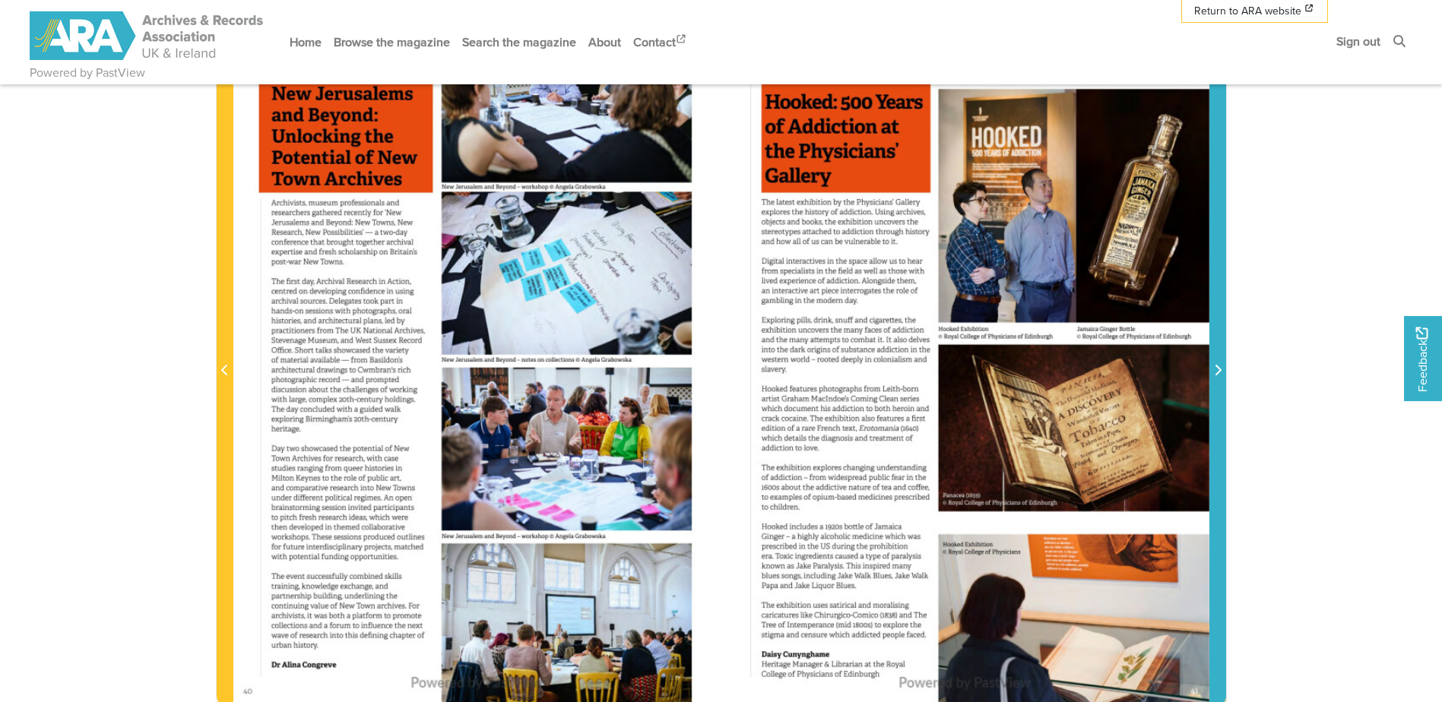
click at [1216, 341] on span "Next Page" at bounding box center [1217, 361] width 15 height 689
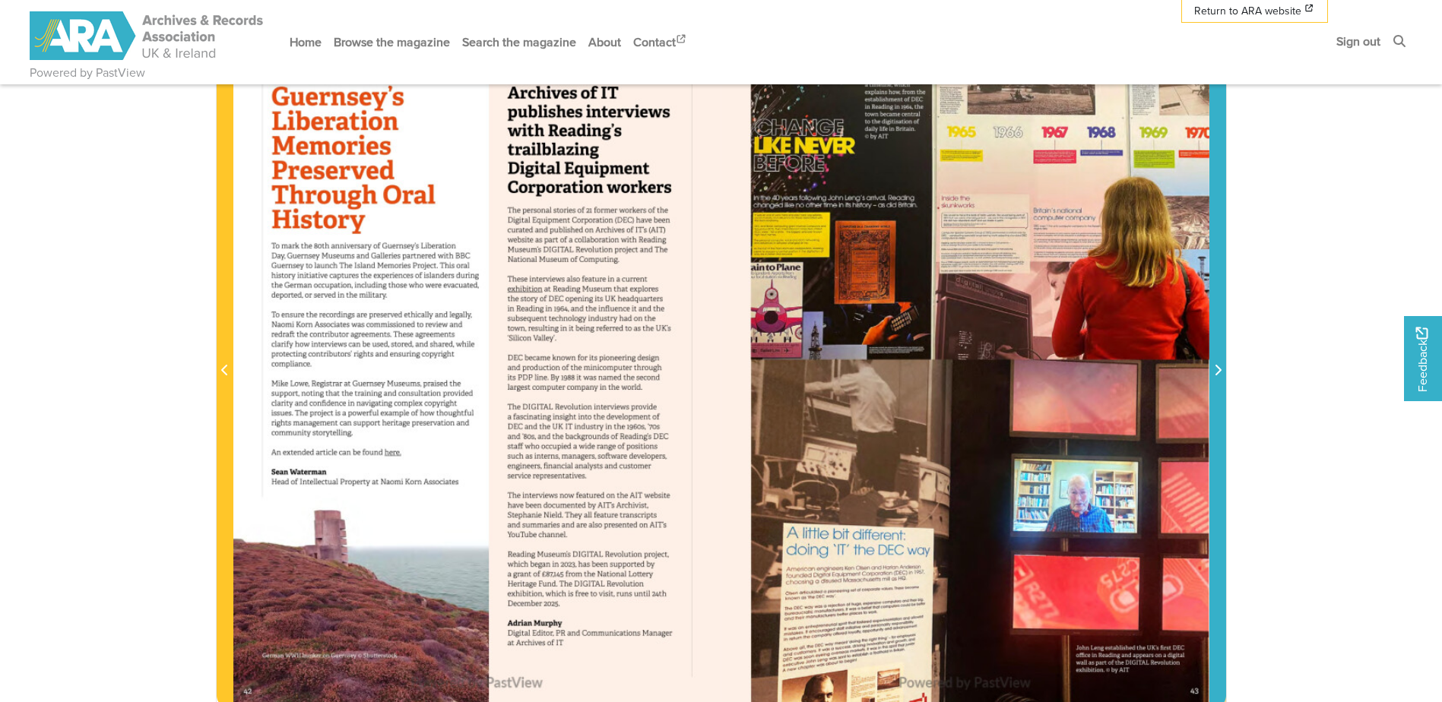
click at [1216, 341] on span "Next Page" at bounding box center [1217, 361] width 15 height 689
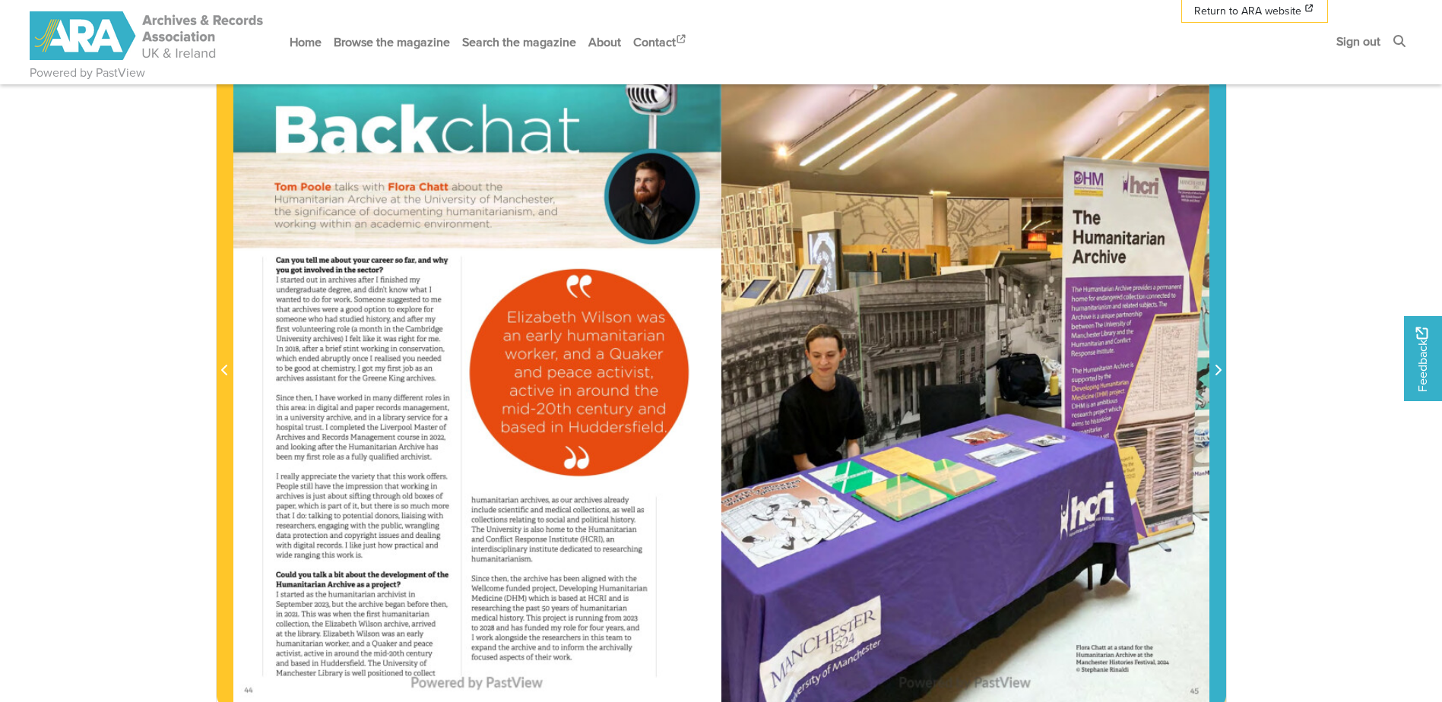
click at [1216, 341] on span "Next Page" at bounding box center [1217, 361] width 15 height 689
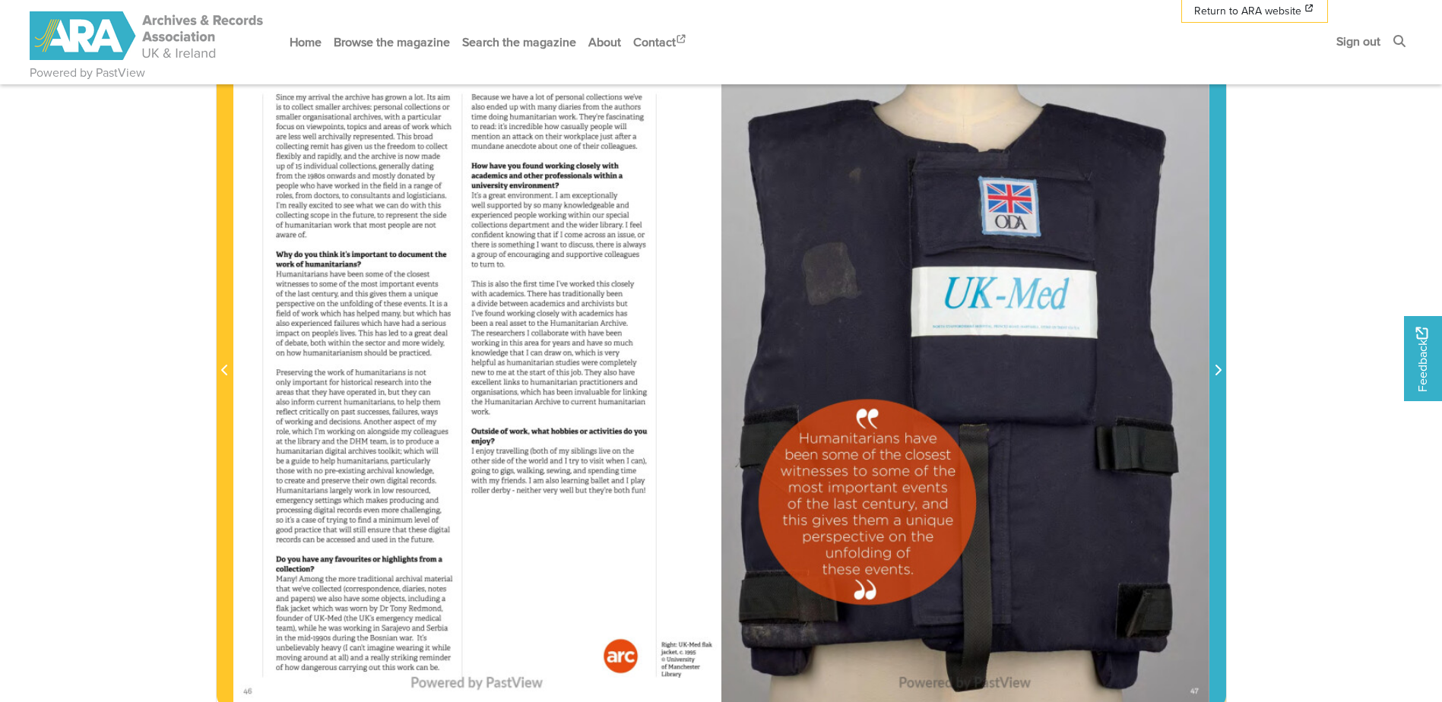
click at [1216, 341] on span "Next Page" at bounding box center [1217, 361] width 15 height 689
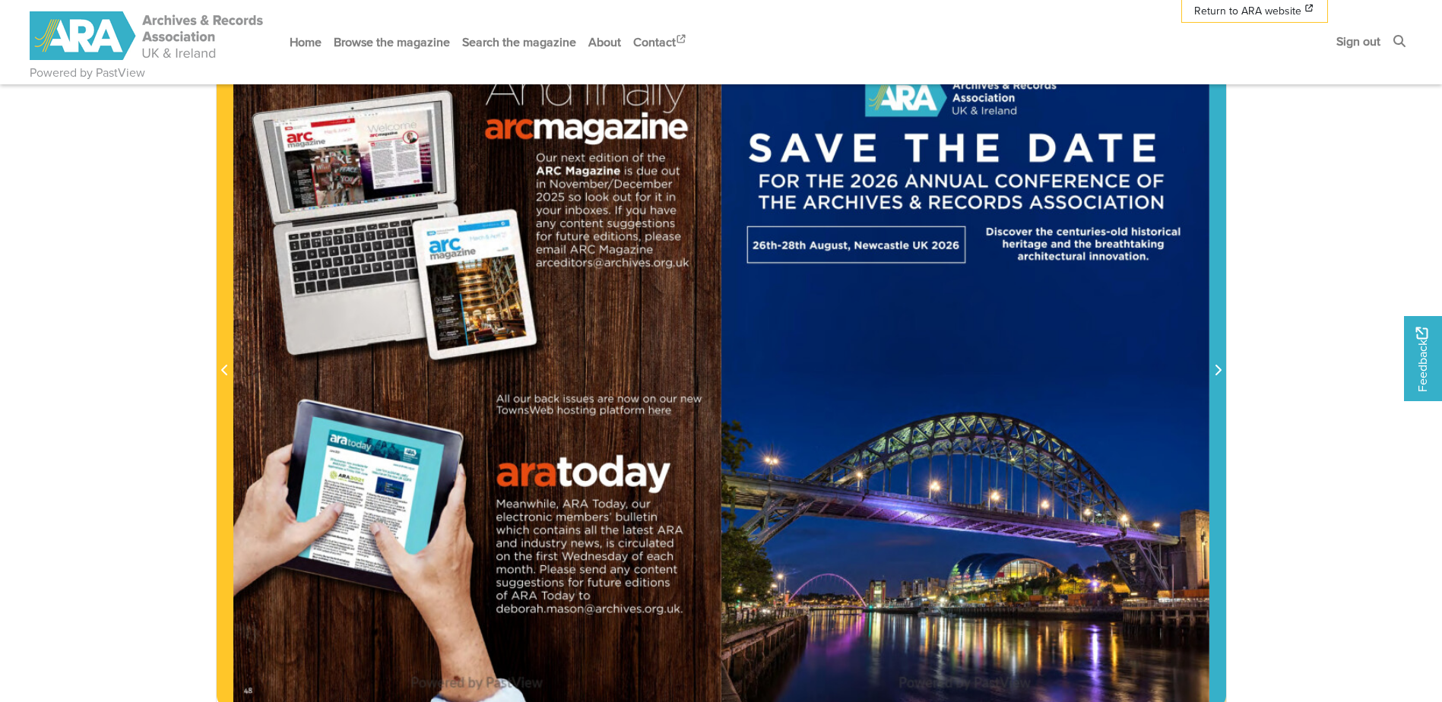
click at [1216, 341] on span "Next Page" at bounding box center [1217, 361] width 15 height 689
